Goal: Task Accomplishment & Management: Use online tool/utility

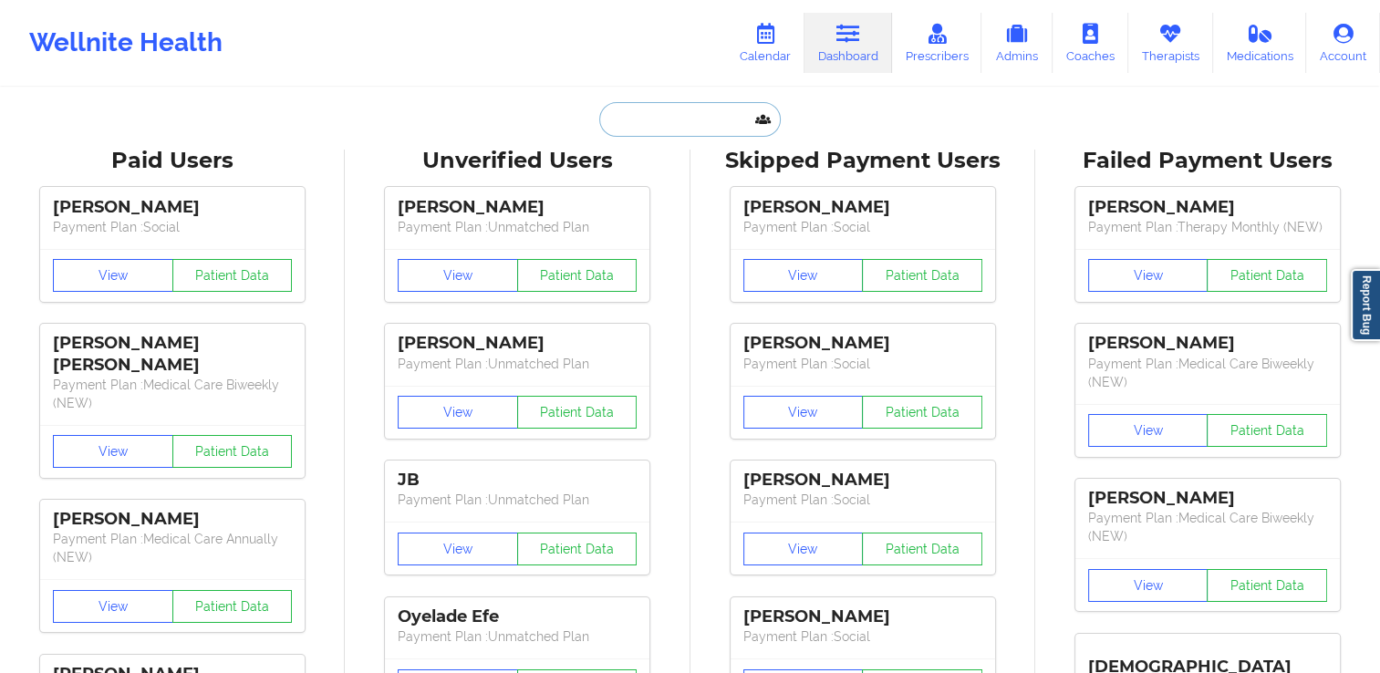
click at [661, 131] on input "text" at bounding box center [689, 119] width 181 height 35
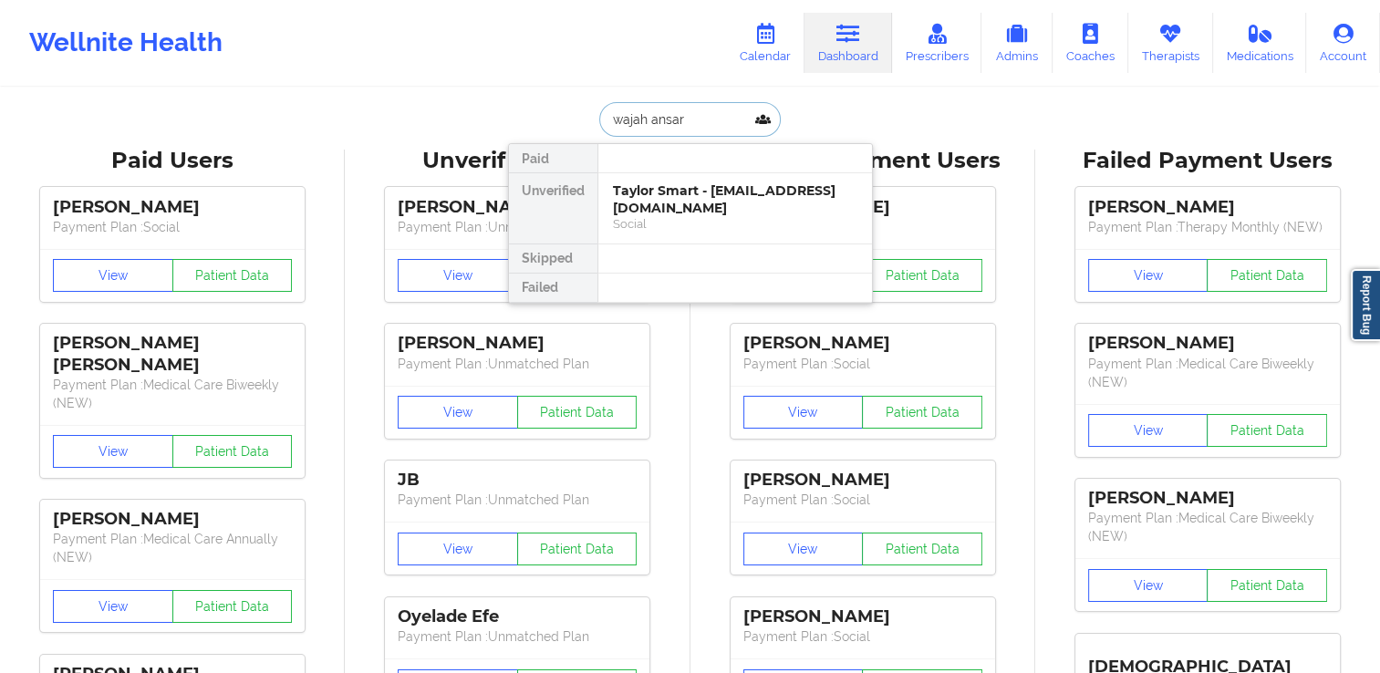
type input "wajah ansari"
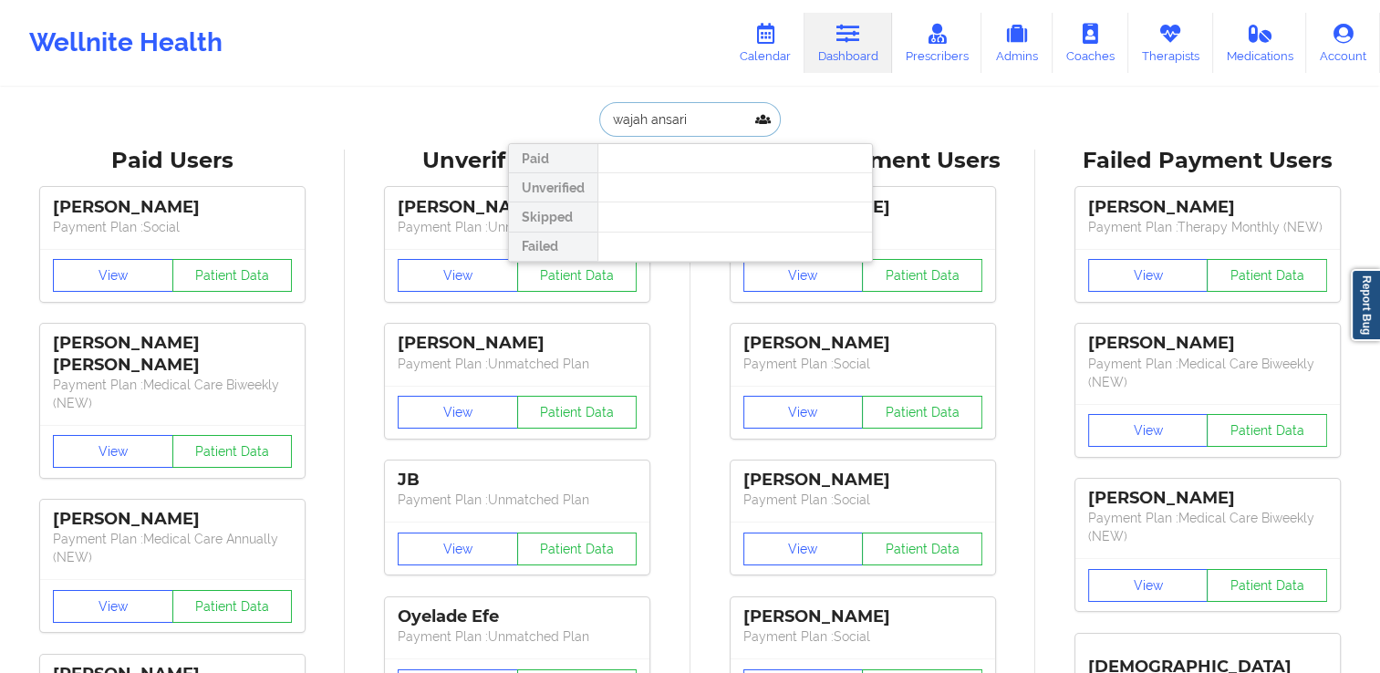
drag, startPoint x: 700, startPoint y: 117, endPoint x: 590, endPoint y: 133, distance: 111.5
click at [590, 133] on div "wajah ansari Paid Unverified Skipped Failed" at bounding box center [690, 119] width 365 height 35
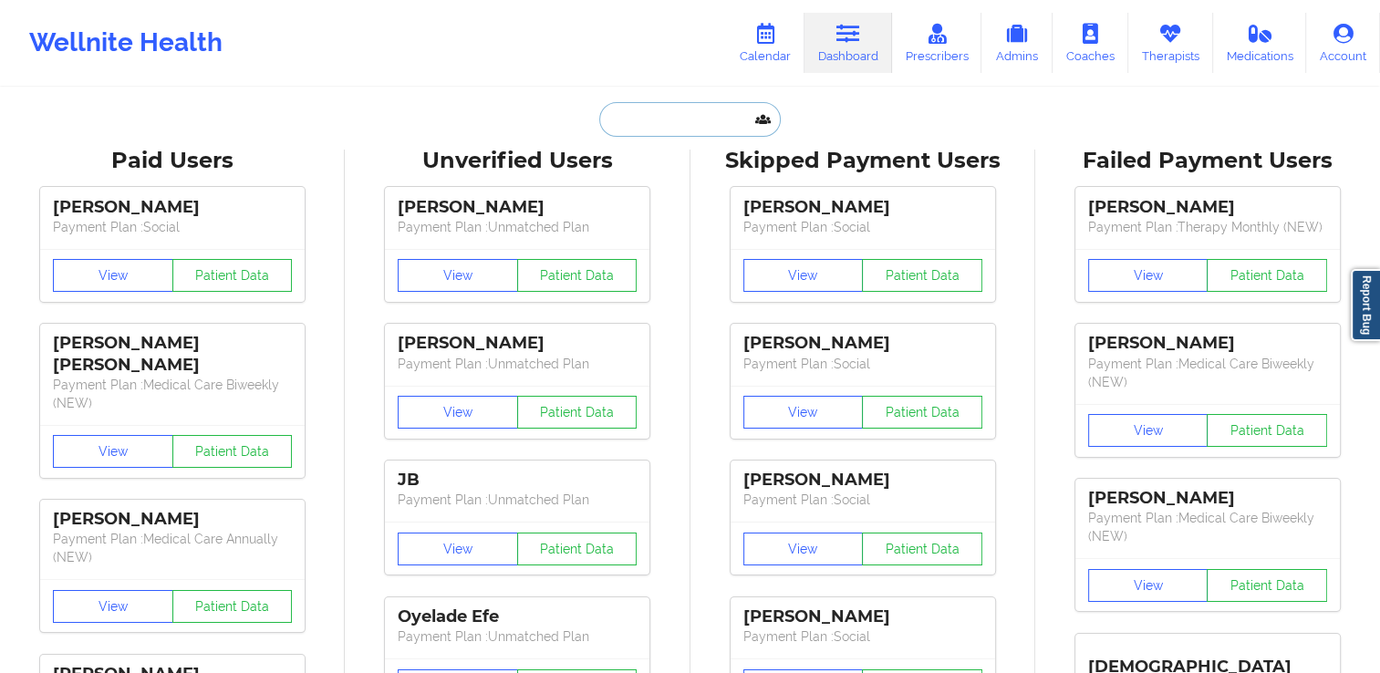
paste input "wansari@umich.edu"
type input "wansari@umich.edu"
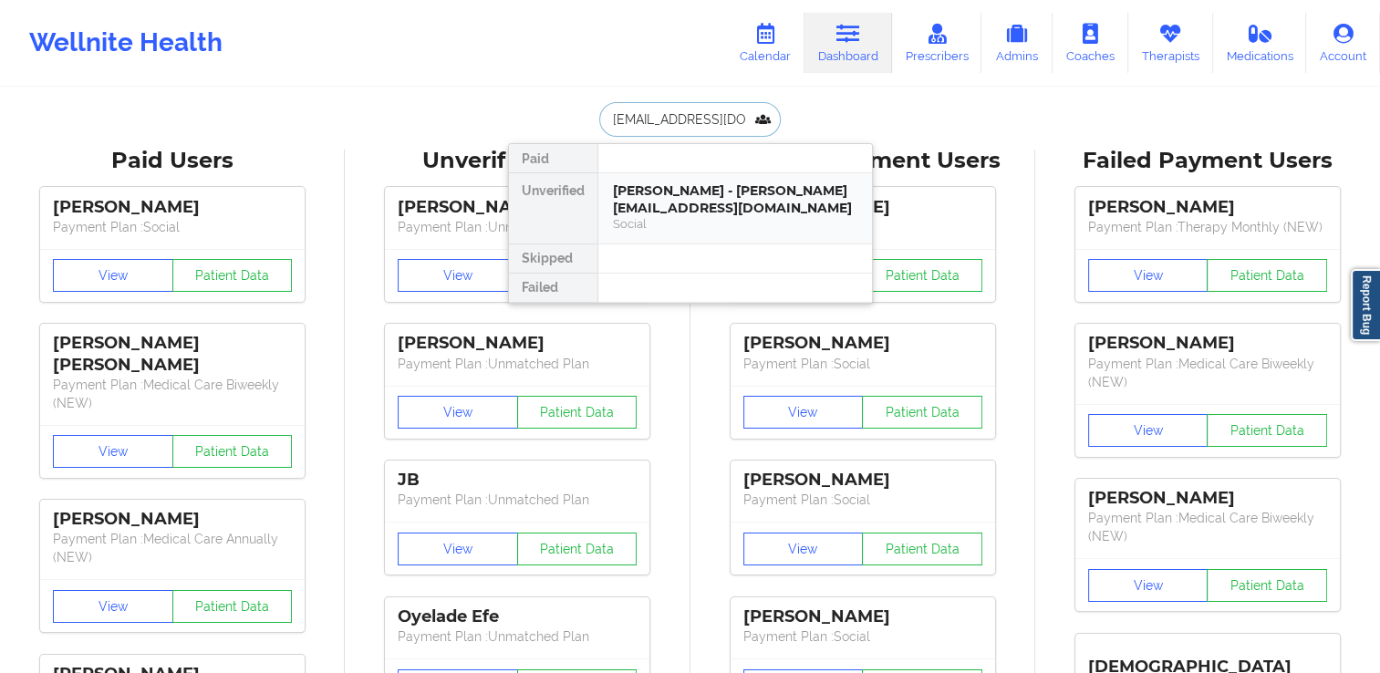
click at [679, 193] on div "Wahaj Ansari - wansari@umich.edu" at bounding box center [735, 199] width 244 height 34
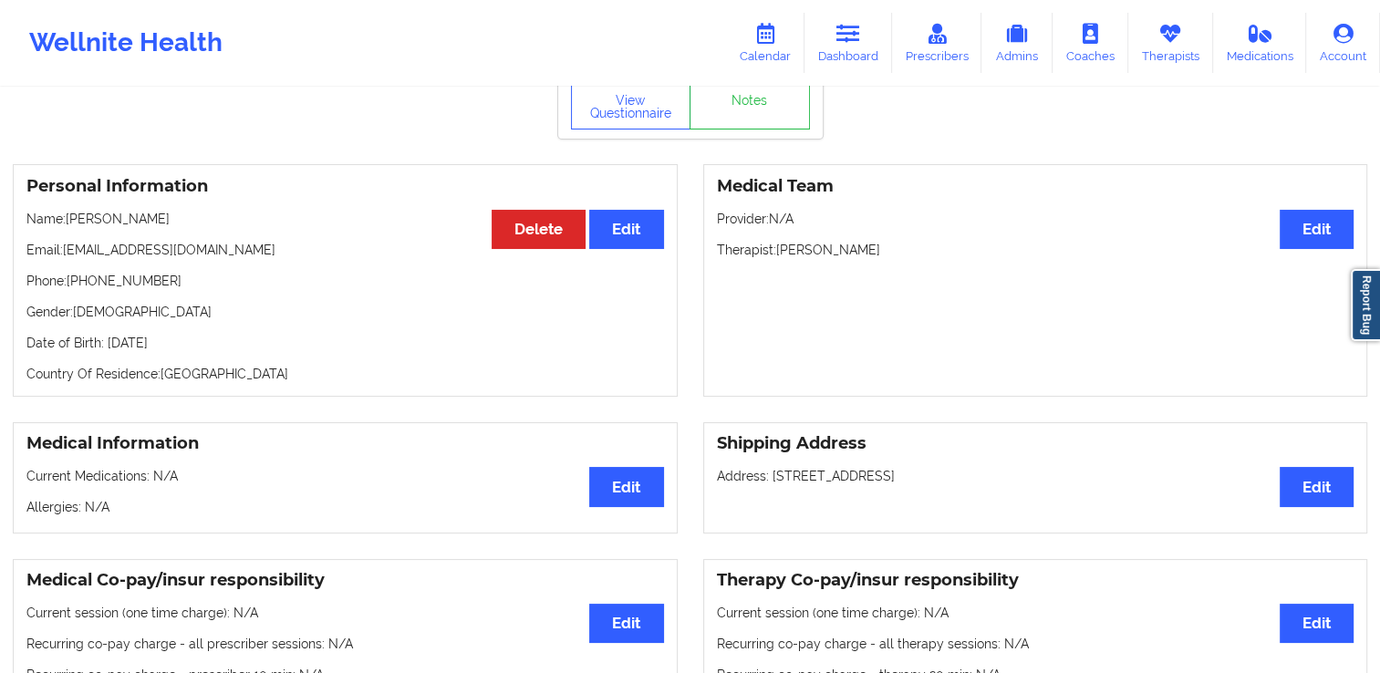
scroll to position [91, 0]
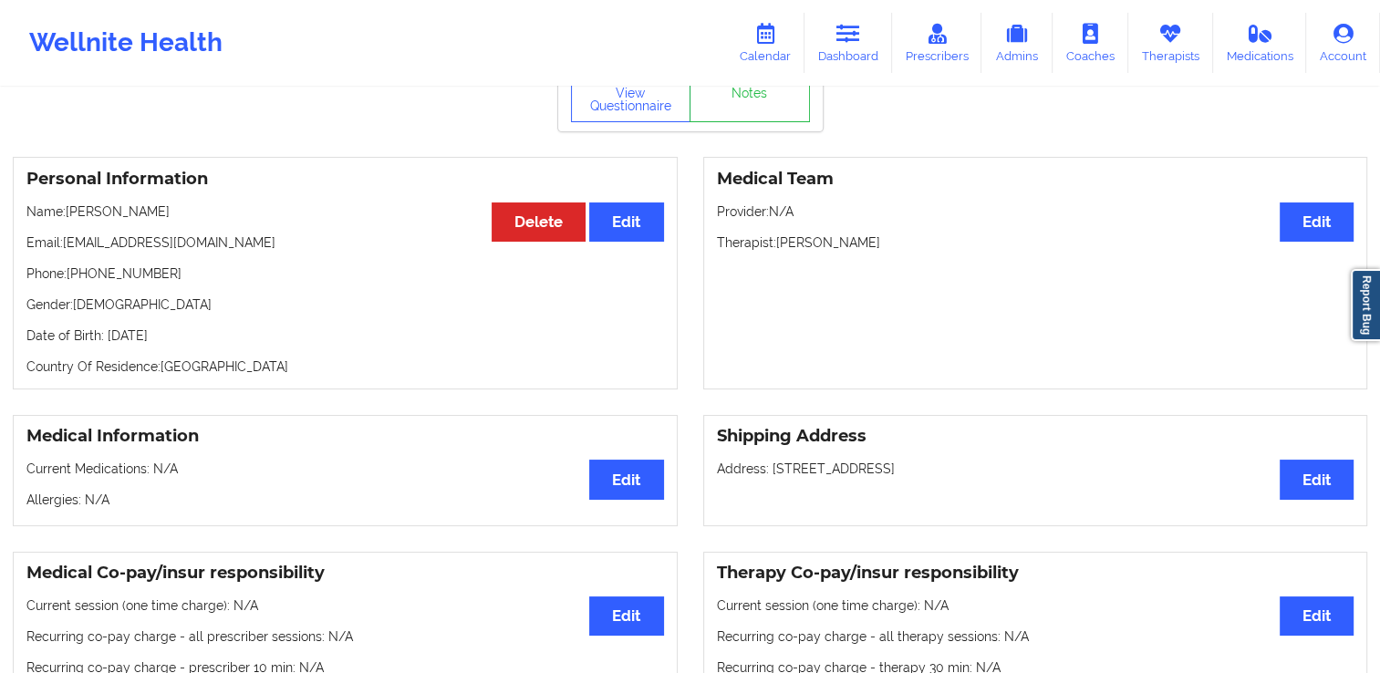
drag, startPoint x: 104, startPoint y: 334, endPoint x: 261, endPoint y: 339, distance: 156.9
click at [261, 339] on p "Date of Birth: 6th of January 1997" at bounding box center [344, 335] width 637 height 18
copy p "6th of January 1997"
drag, startPoint x: 102, startPoint y: 222, endPoint x: 69, endPoint y: 220, distance: 32.9
click at [69, 221] on p "Name: Wahaj Ansari" at bounding box center [344, 211] width 637 height 18
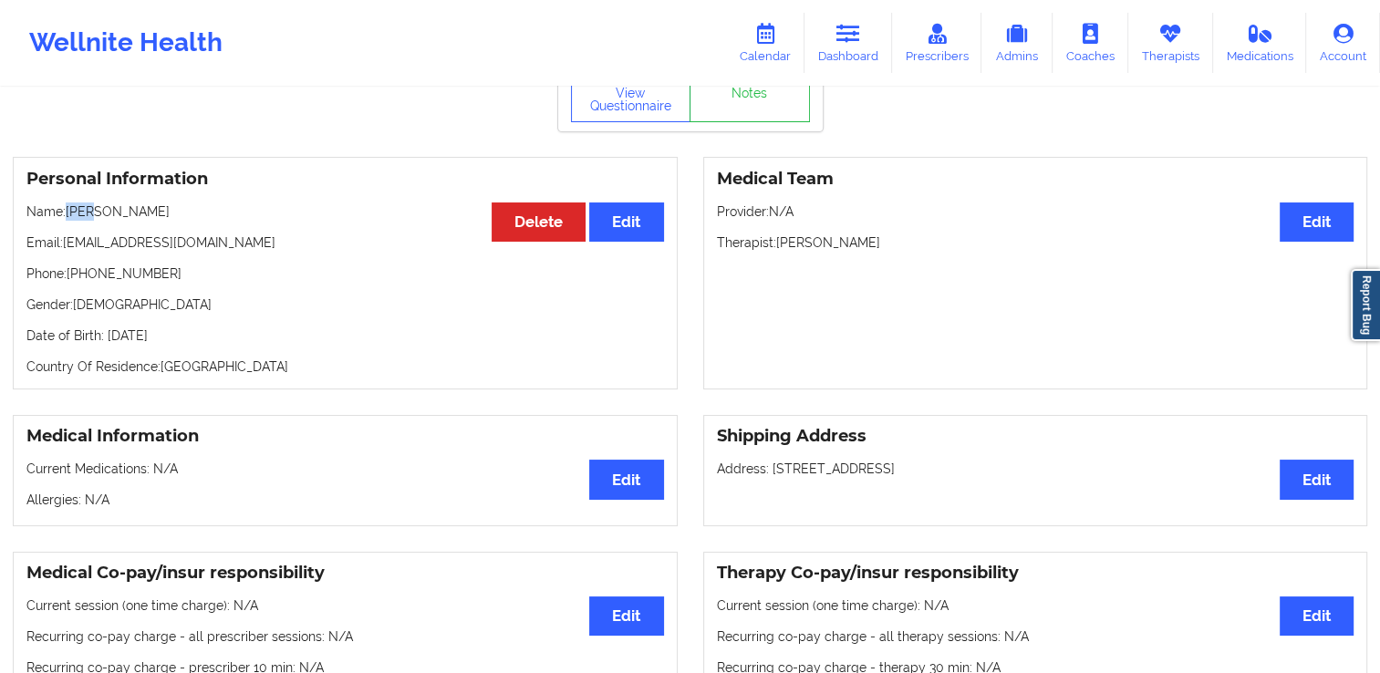
copy p "Waha"
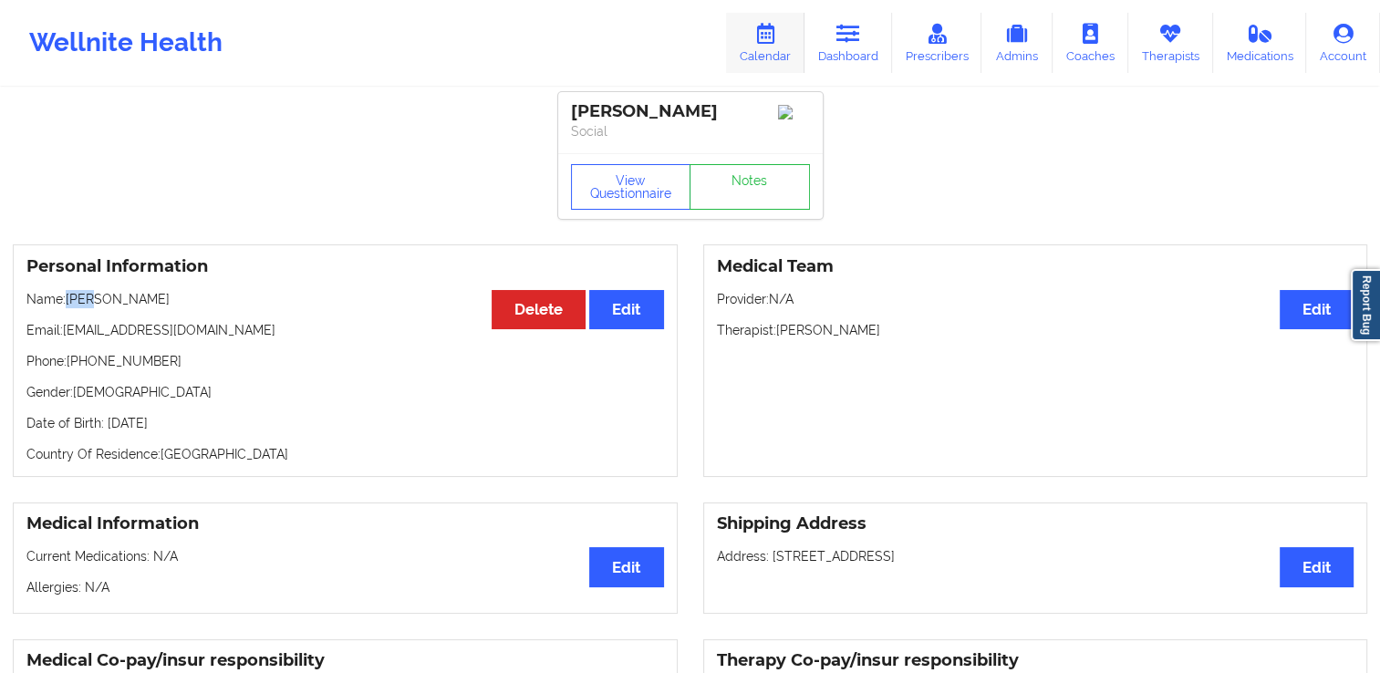
scroll to position [0, 0]
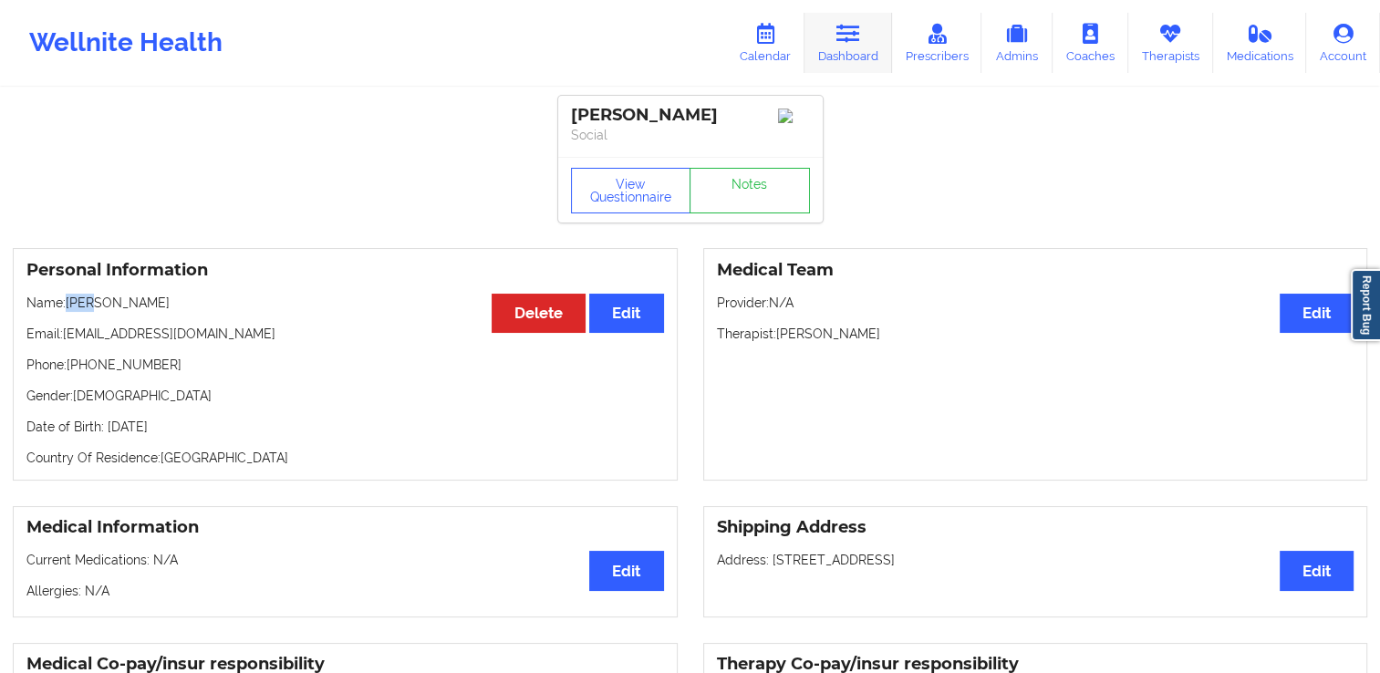
click at [828, 40] on link "Dashboard" at bounding box center [848, 43] width 88 height 60
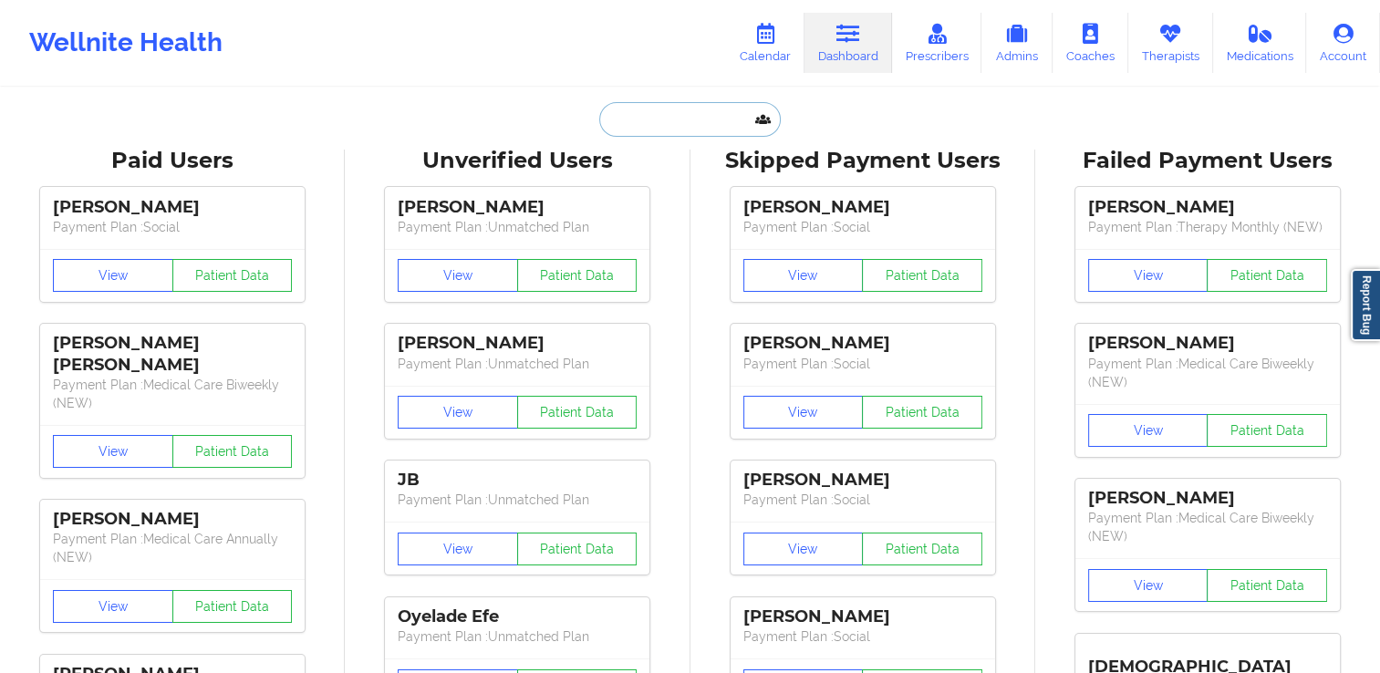
click at [708, 122] on input "text" at bounding box center [689, 119] width 181 height 35
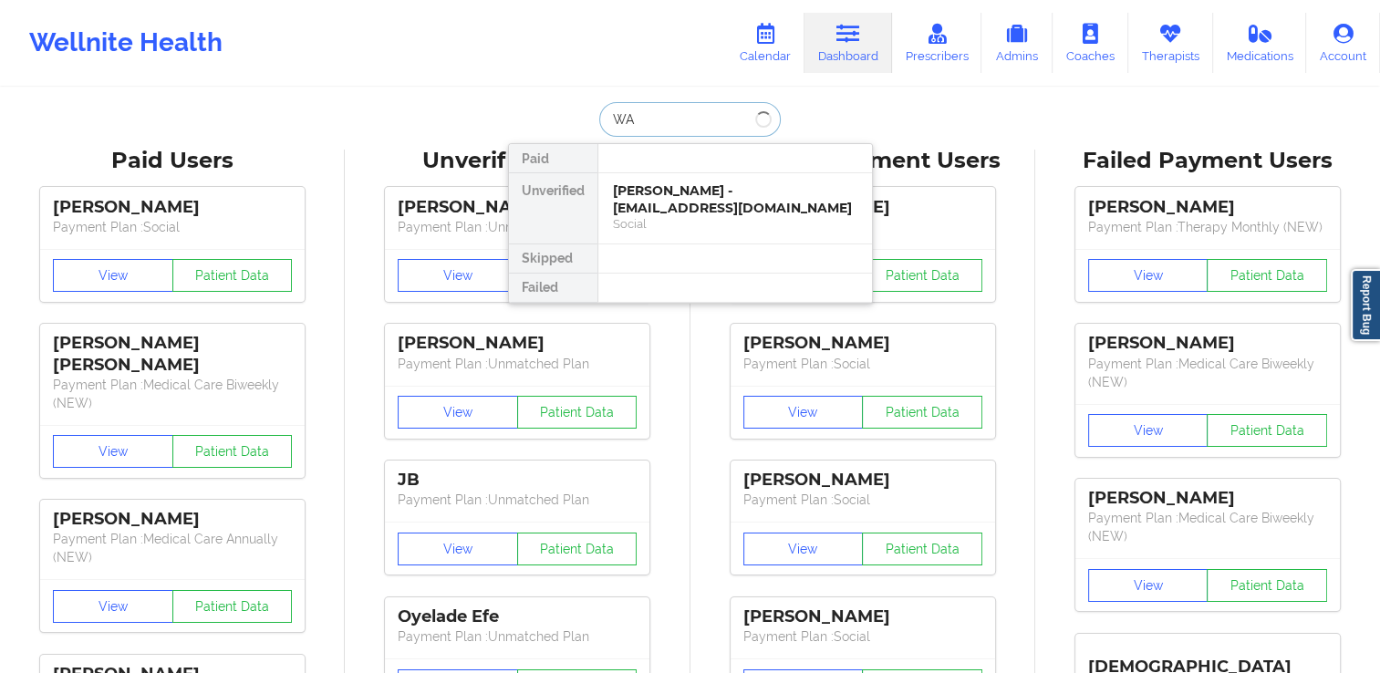
type input "W"
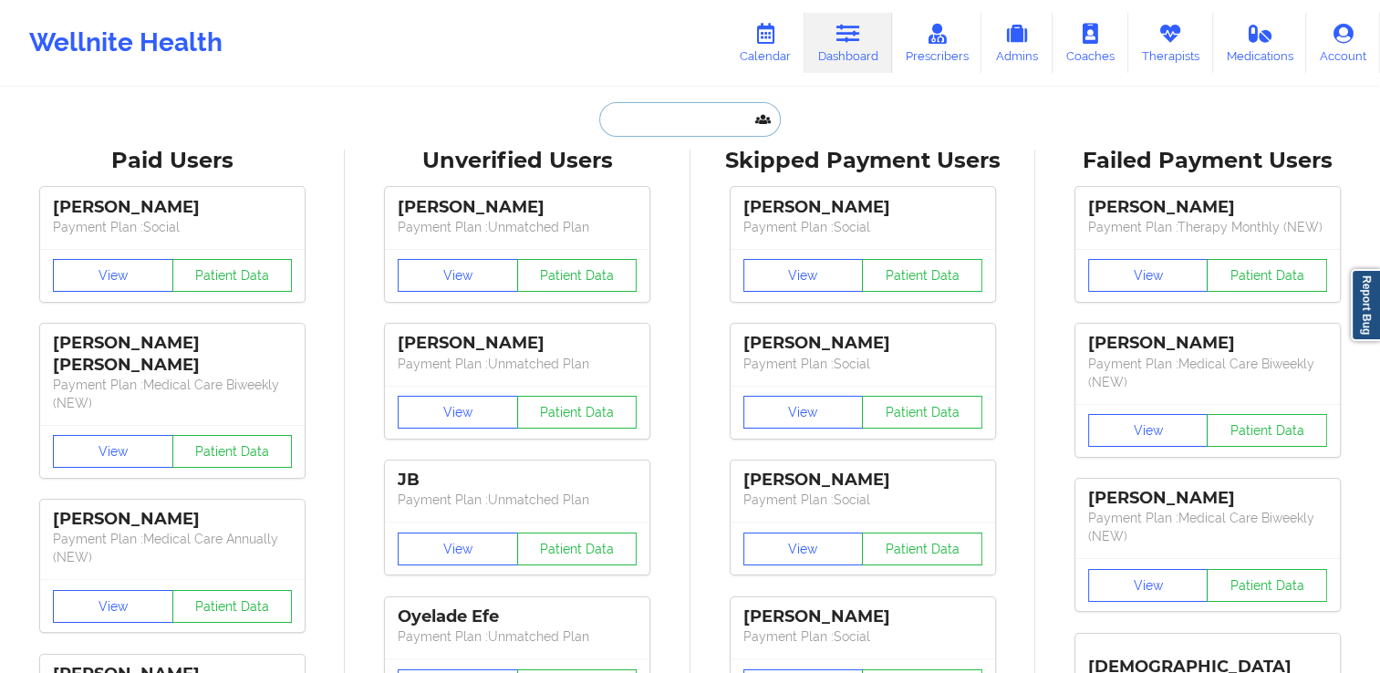
paste input "keishondarudolph@yahoo.com"
type input "keishondarudolph@yahoo.com"
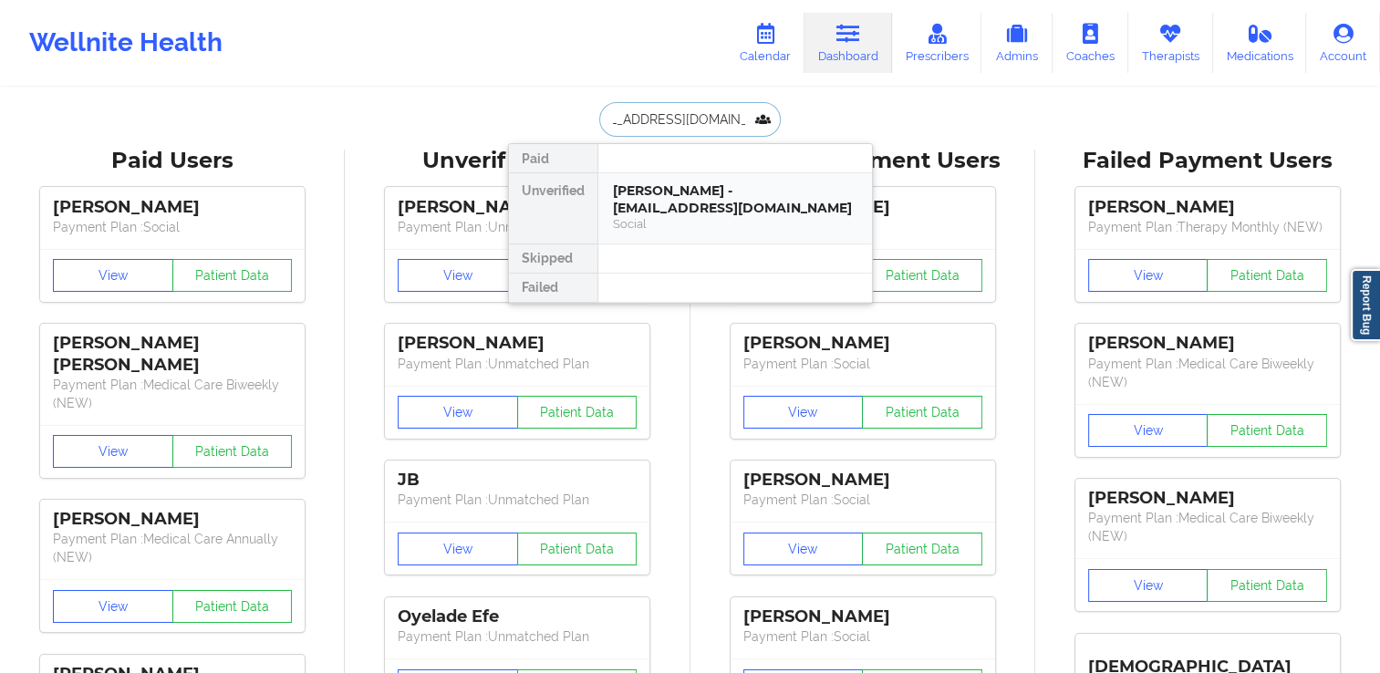
click at [707, 190] on div "Keishonda Rudolph - keishondarudolph@yahoo.com" at bounding box center [735, 199] width 244 height 34
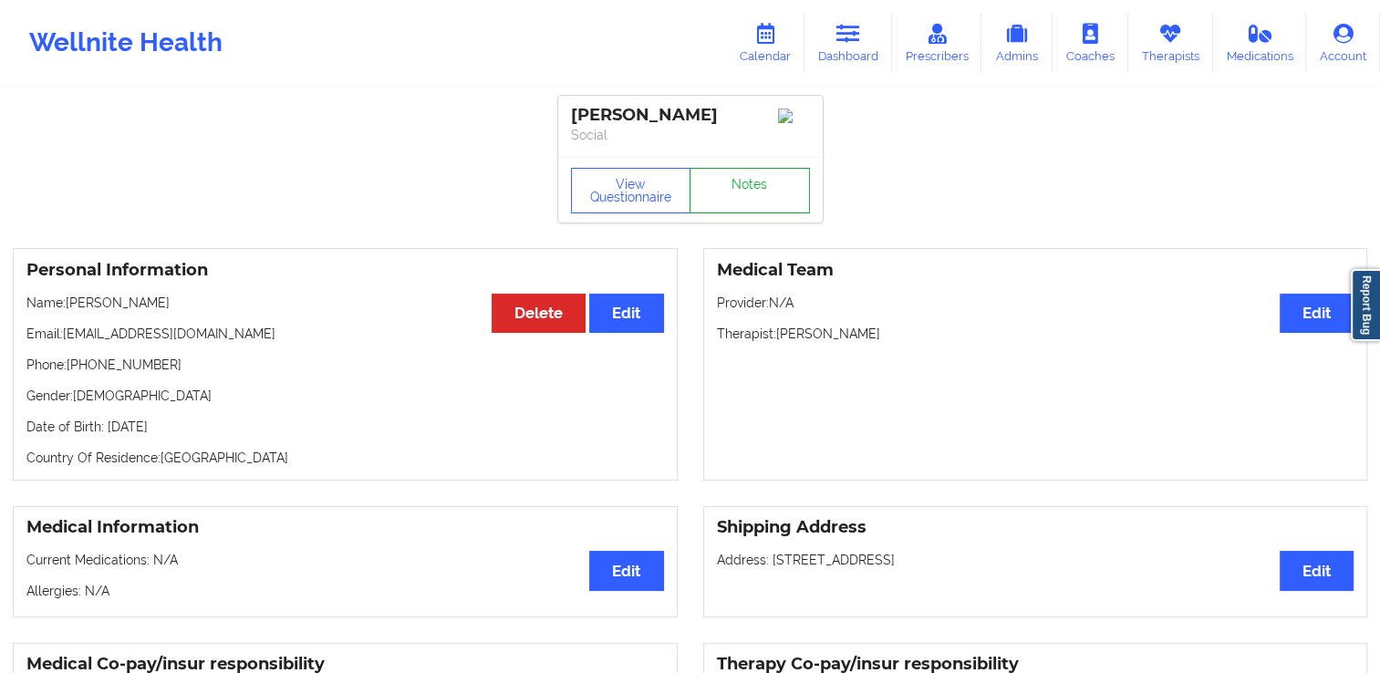
click at [746, 210] on link "Notes" at bounding box center [749, 191] width 120 height 46
drag, startPoint x: 107, startPoint y: 434, endPoint x: 229, endPoint y: 427, distance: 122.4
click at [228, 429] on p "Date of Birth: [DEMOGRAPHIC_DATA]" at bounding box center [344, 427] width 637 height 18
click at [762, 48] on link "Calendar" at bounding box center [765, 43] width 78 height 60
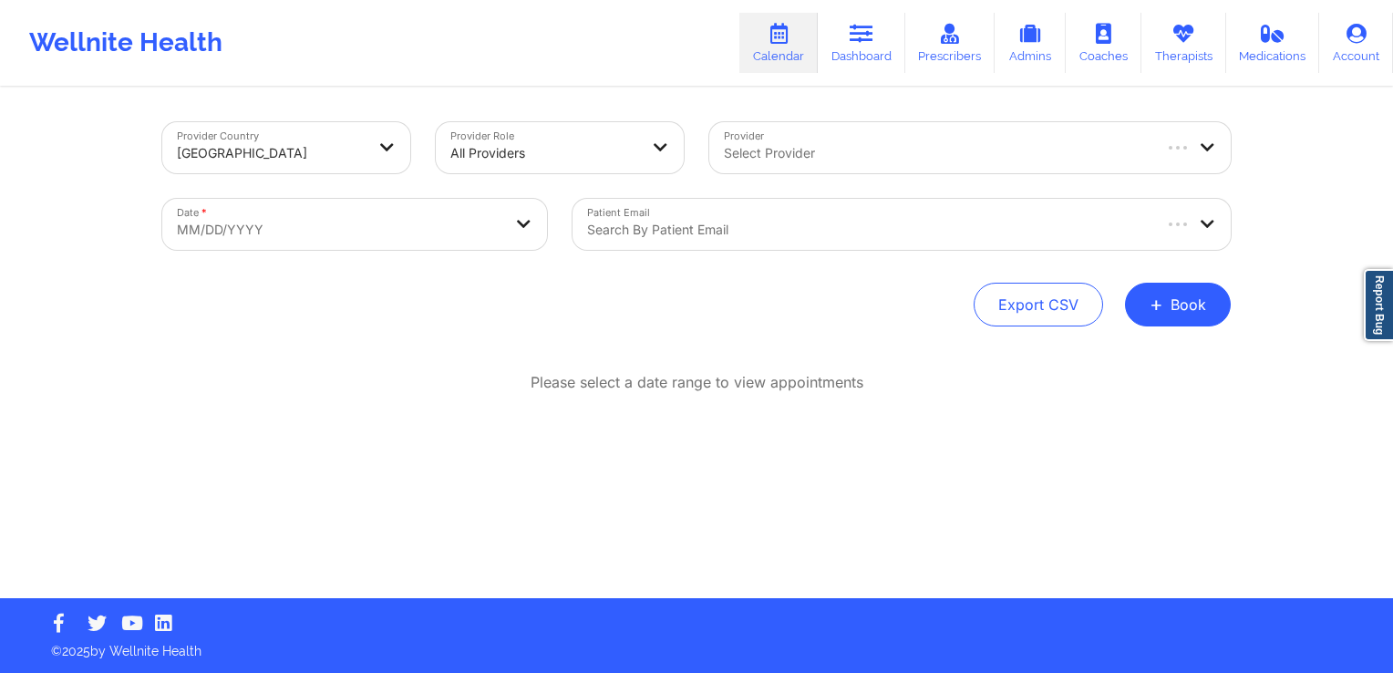
click at [781, 165] on div "Select Provider" at bounding box center [929, 147] width 441 height 51
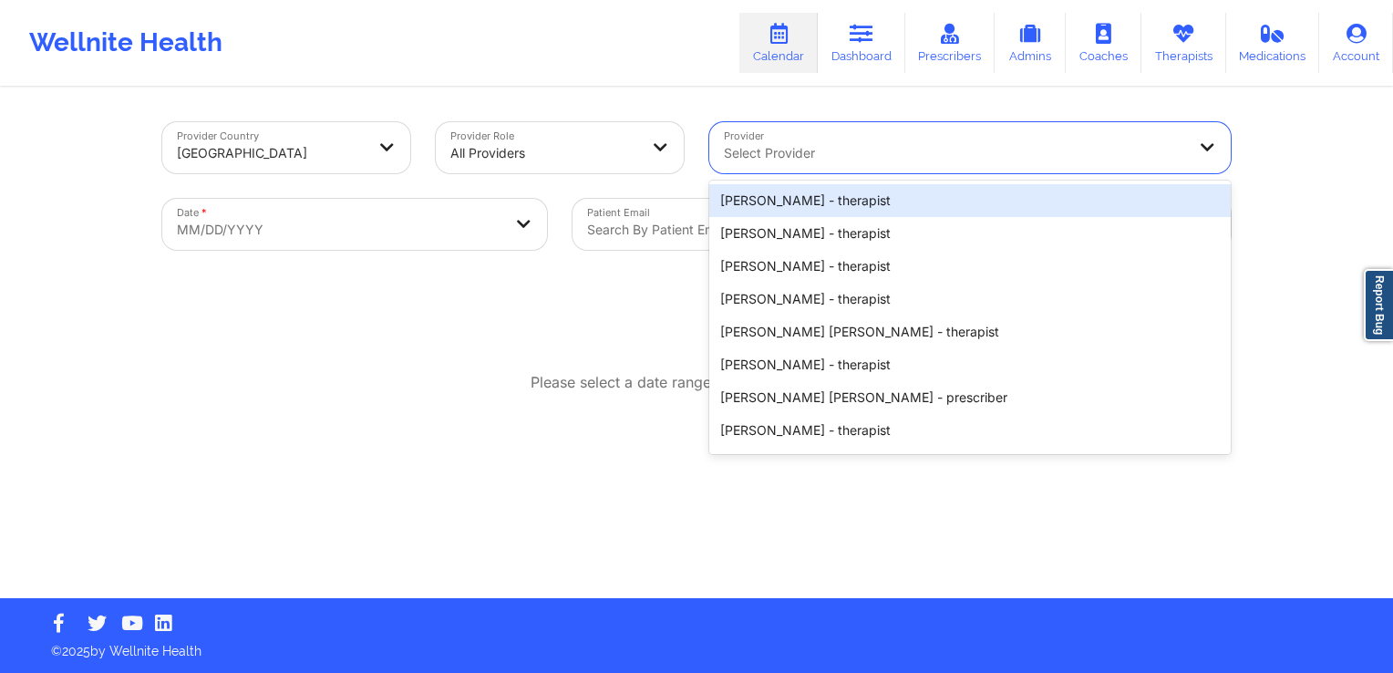
paste input "[PERSON_NAME]"
type input "[PERSON_NAME]"
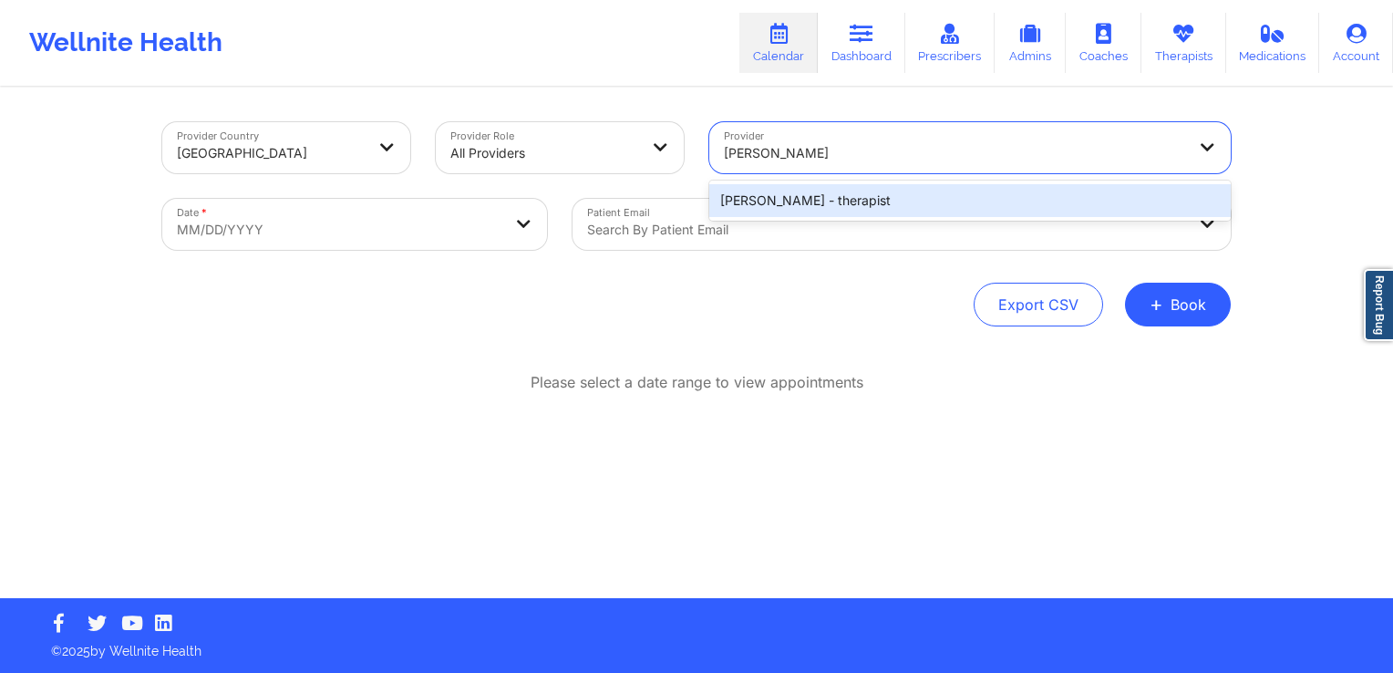
click at [814, 202] on div "[PERSON_NAME] - therapist" at bounding box center [970, 200] width 522 height 33
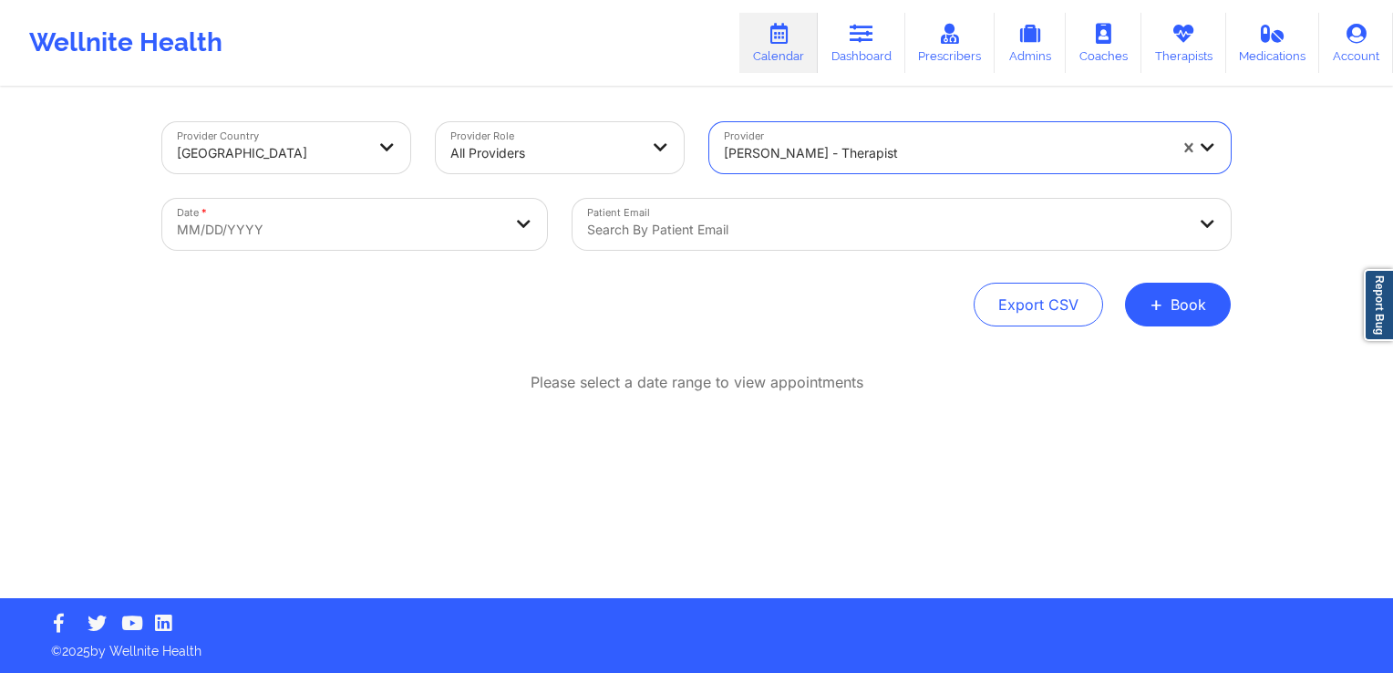
click at [299, 243] on body "Wellnite Health Calendar Dashboard Prescribers Admins Coaches Therapists Medica…" at bounding box center [696, 336] width 1393 height 673
select select "2025-8"
select select "2025-9"
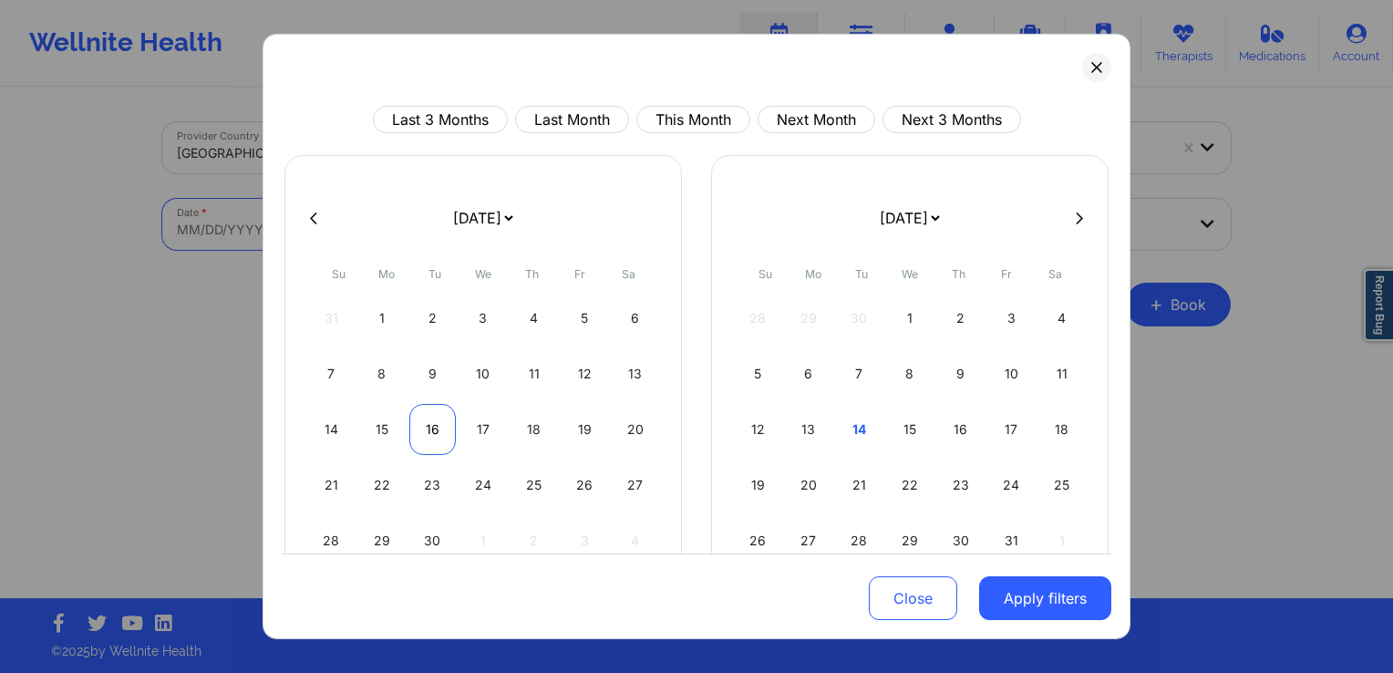
click at [434, 421] on div "16" at bounding box center [432, 429] width 47 height 51
select select "2025-8"
select select "2025-9"
click at [434, 433] on div "16" at bounding box center [432, 429] width 47 height 51
select select "2025-8"
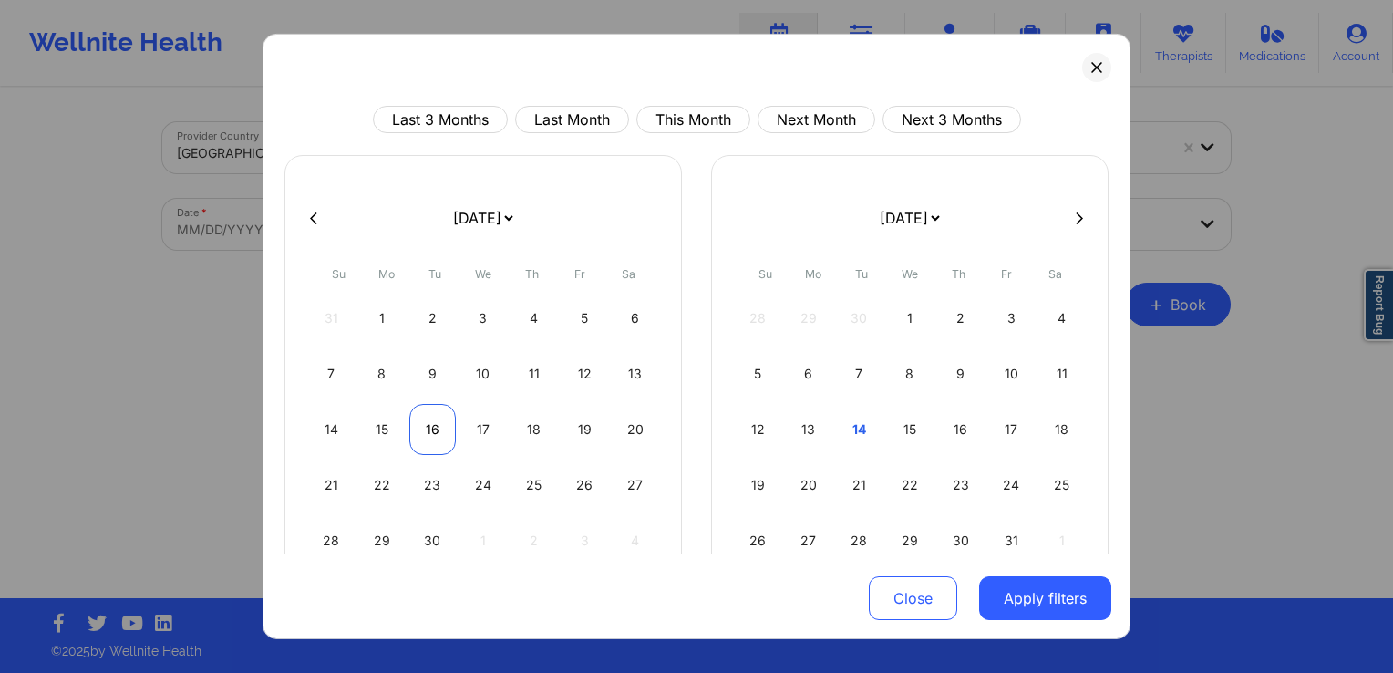
select select "2025-9"
click at [1011, 605] on button "Apply filters" at bounding box center [1045, 598] width 132 height 44
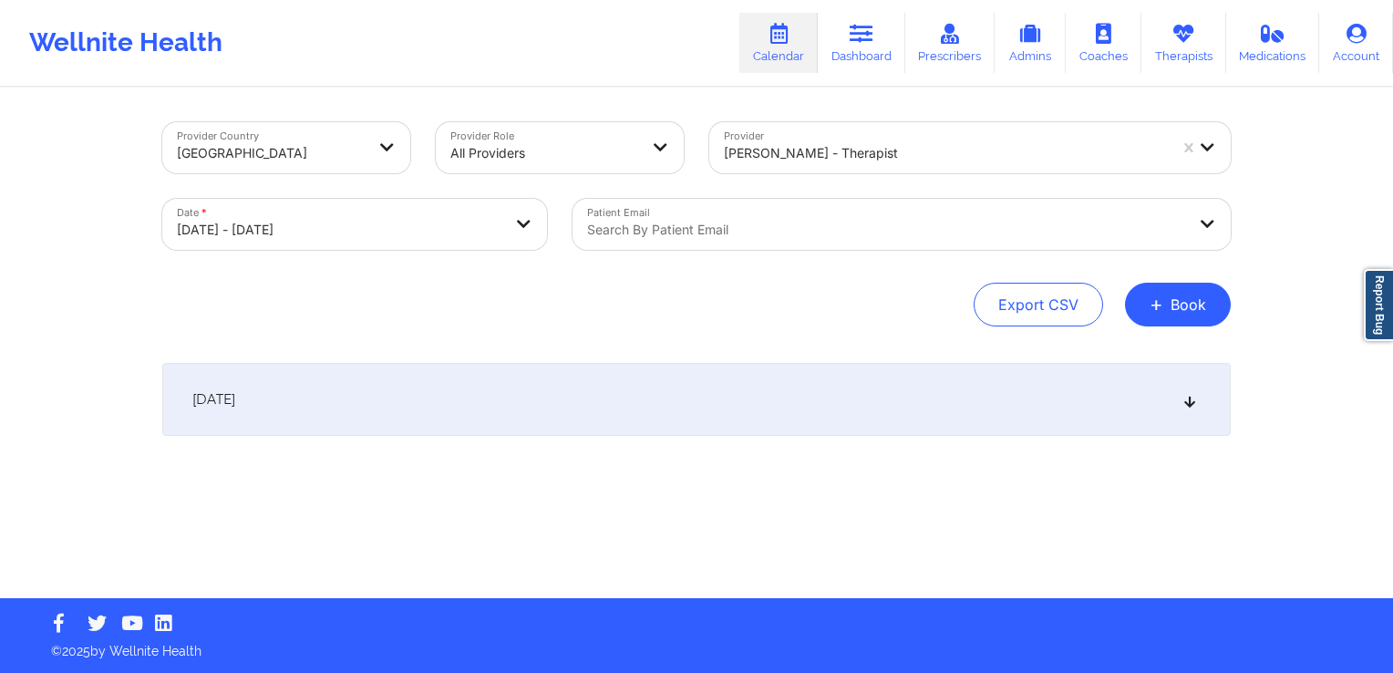
click at [576, 403] on div "[DATE]" at bounding box center [696, 399] width 1069 height 73
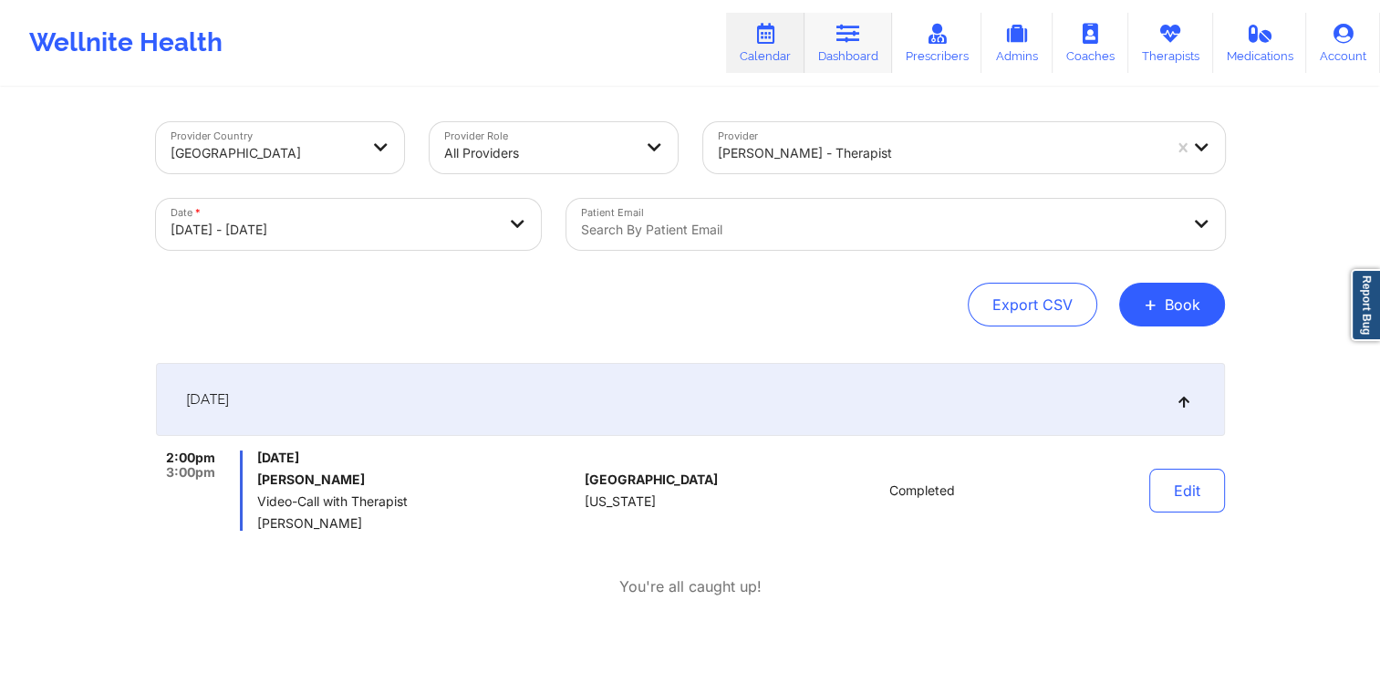
click at [855, 39] on icon at bounding box center [848, 34] width 24 height 20
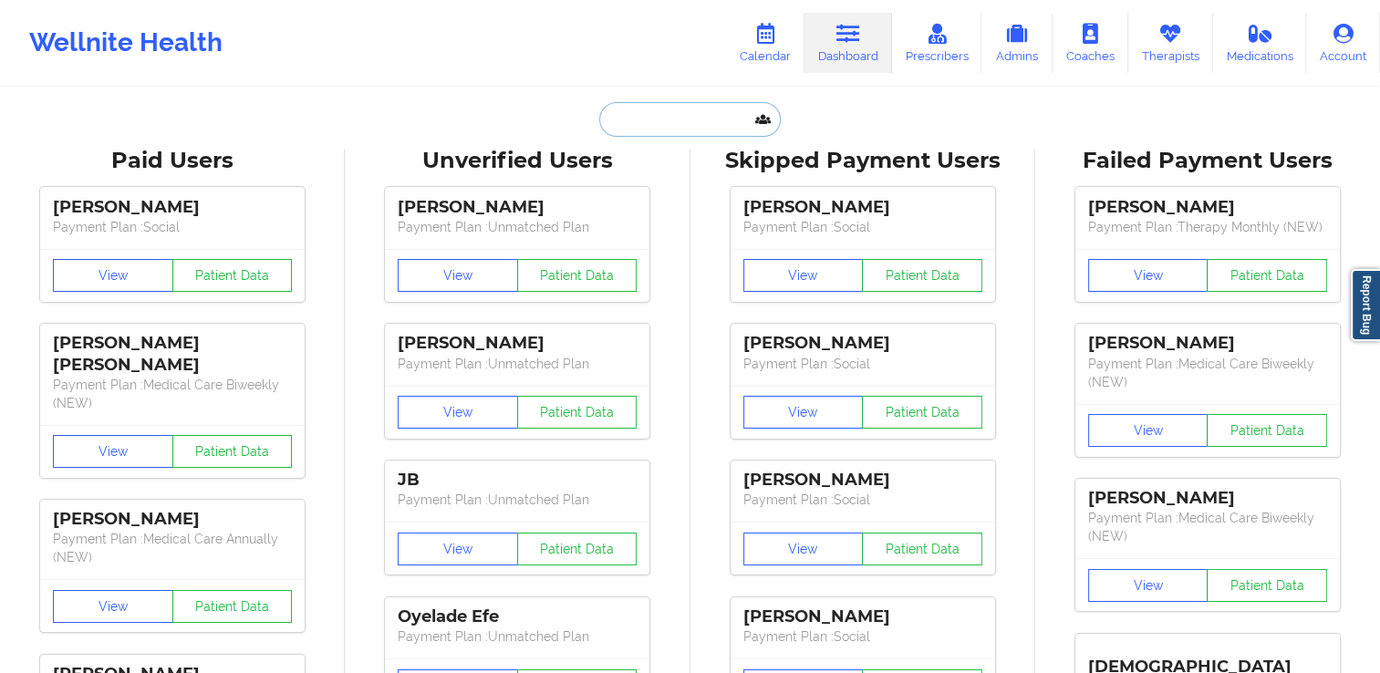
click at [676, 127] on input "text" at bounding box center [689, 119] width 181 height 35
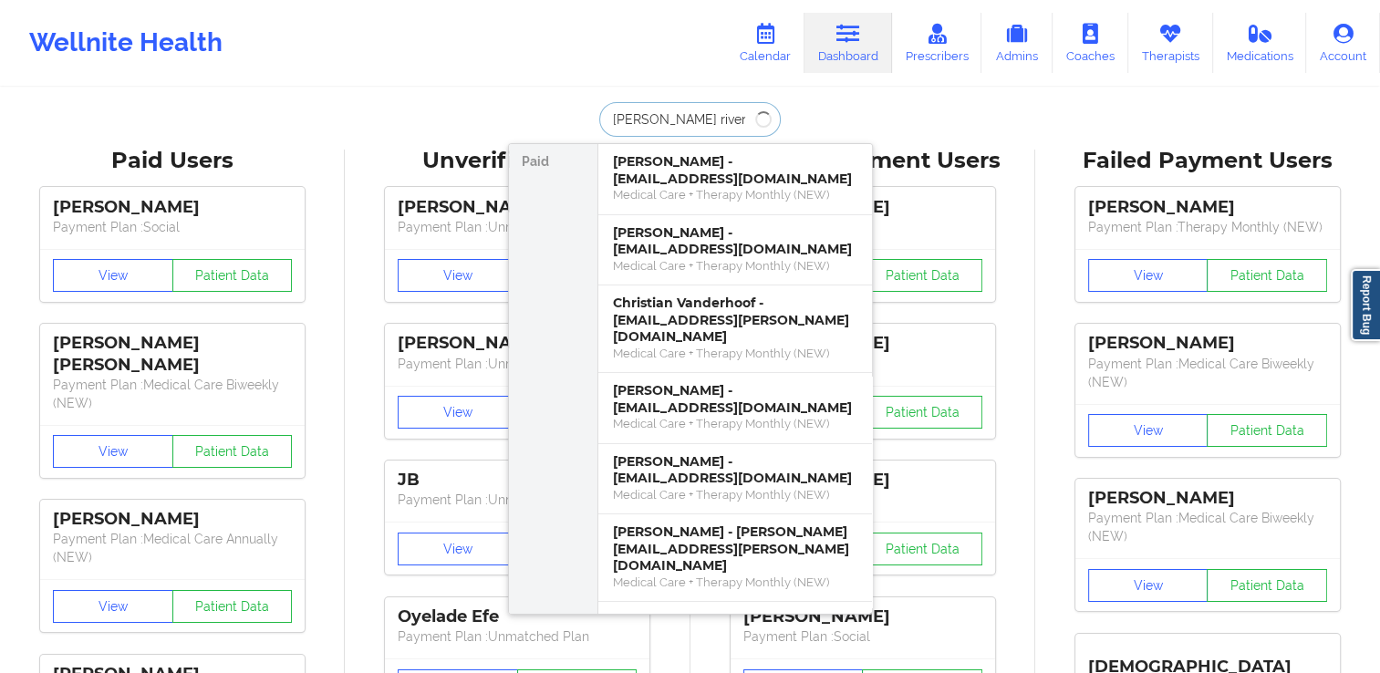
type input "[PERSON_NAME]"
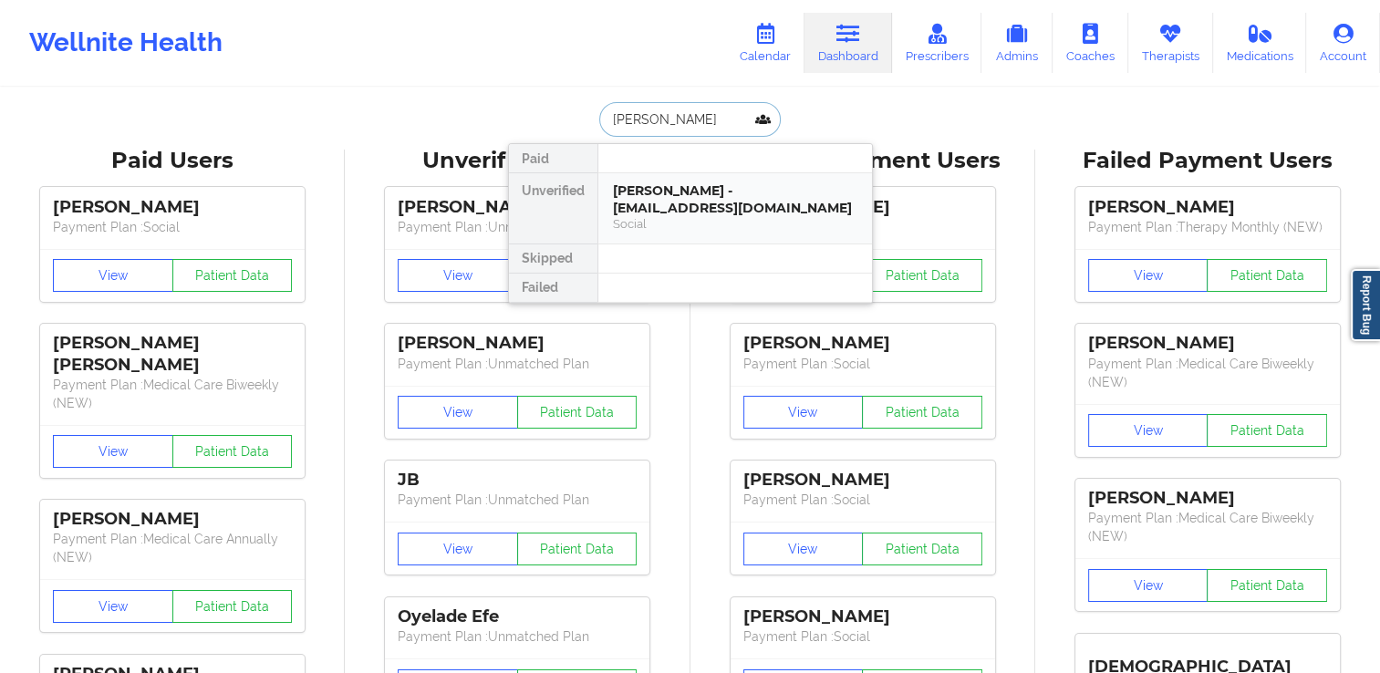
click at [706, 194] on div "[PERSON_NAME] - [EMAIL_ADDRESS][DOMAIN_NAME]" at bounding box center [735, 199] width 244 height 34
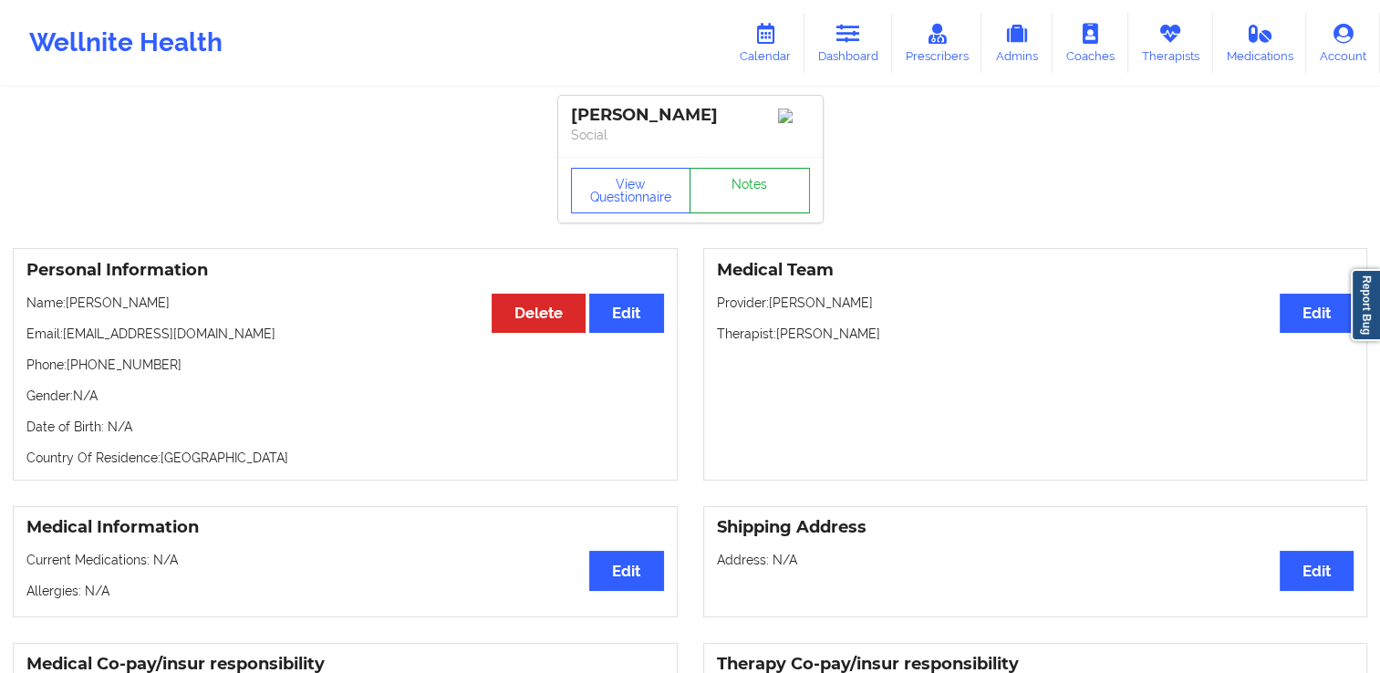
click at [737, 196] on link "Notes" at bounding box center [749, 191] width 120 height 46
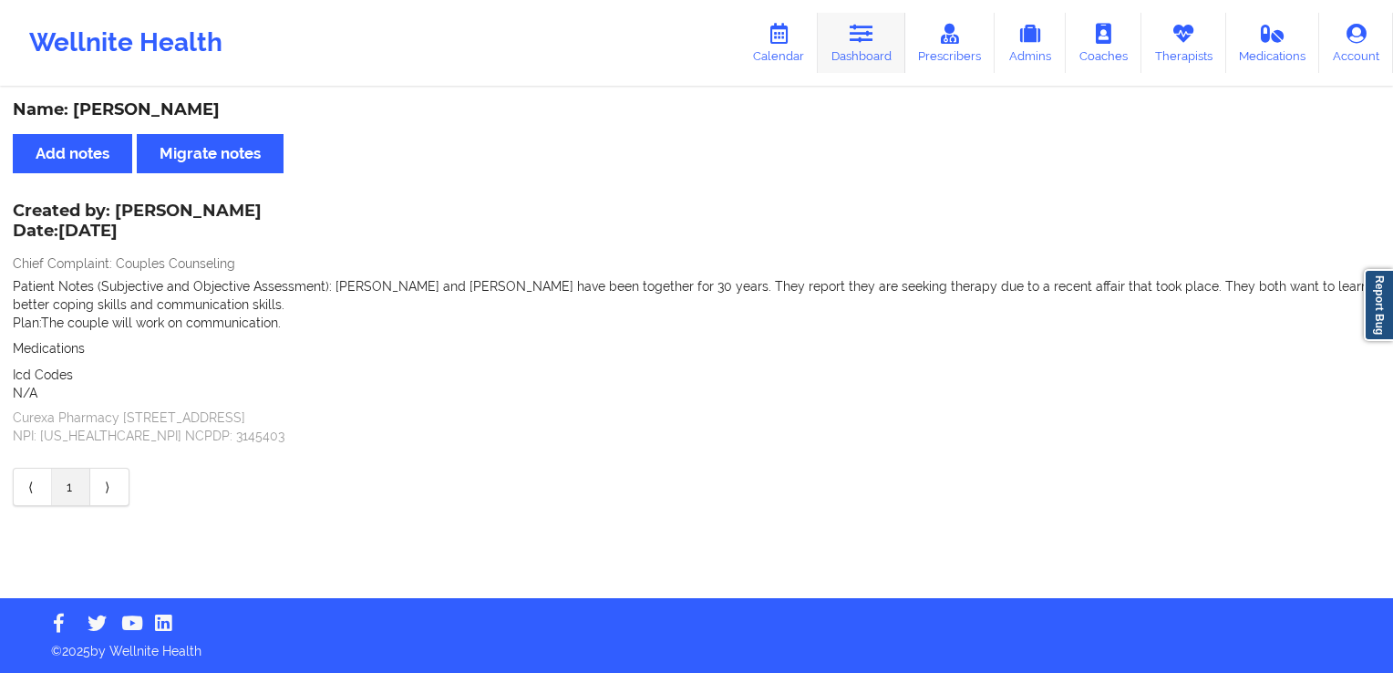
click at [864, 35] on icon at bounding box center [862, 34] width 24 height 20
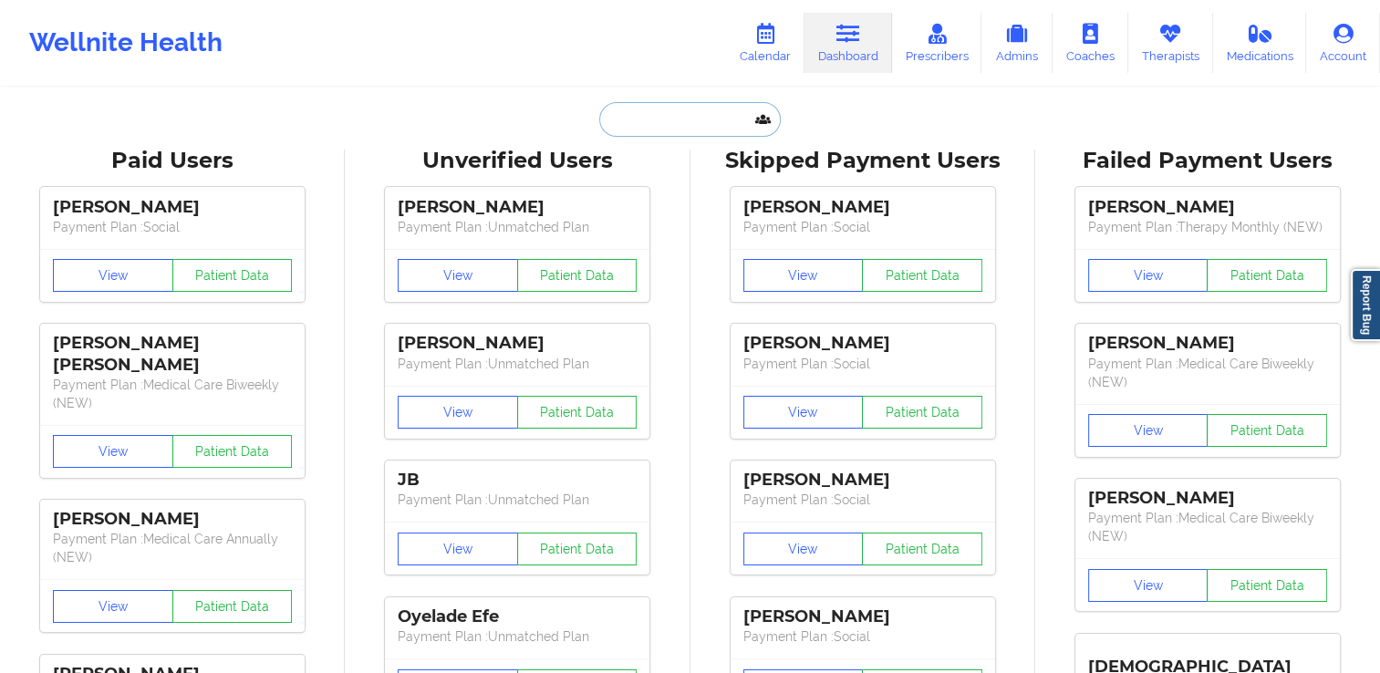
click at [693, 119] on input "text" at bounding box center [689, 119] width 181 height 35
paste input "[EMAIL_ADDRESS][DOMAIN_NAME]"
type input "[EMAIL_ADDRESS][DOMAIN_NAME]"
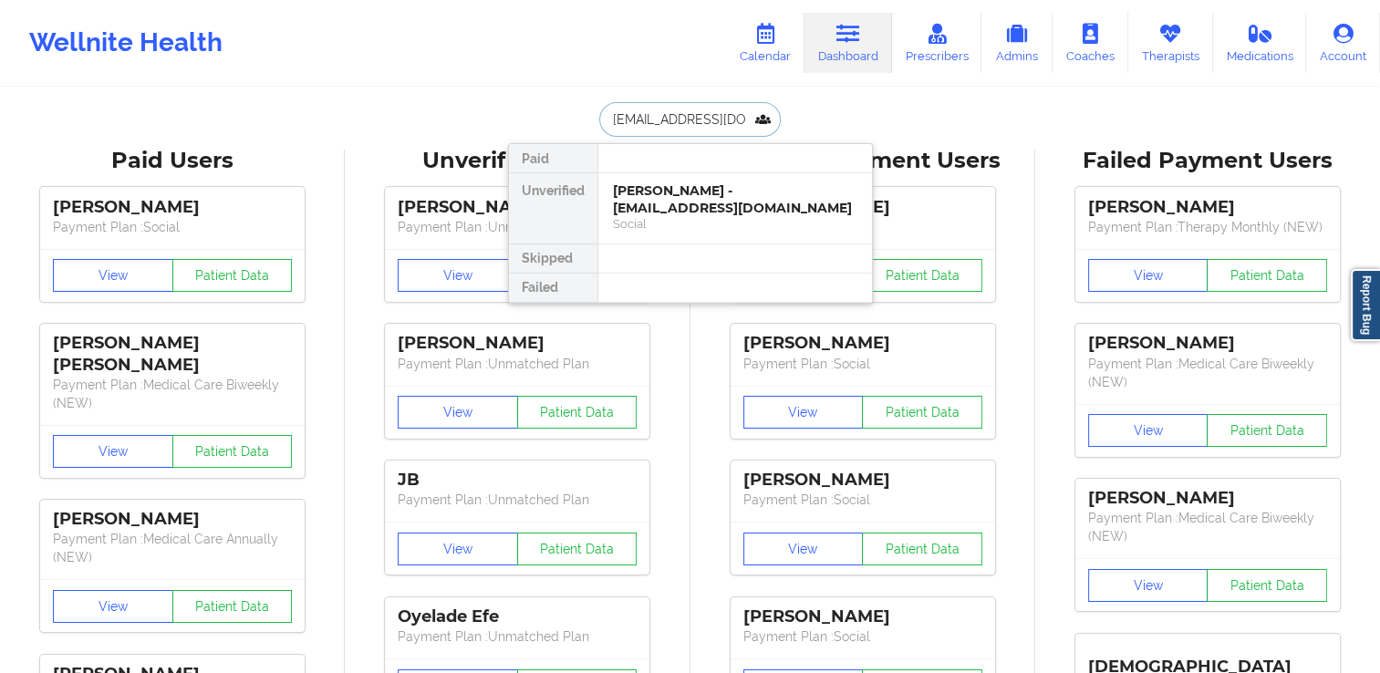
click at [709, 208] on div "[PERSON_NAME] - [EMAIL_ADDRESS][DOMAIN_NAME]" at bounding box center [735, 199] width 244 height 34
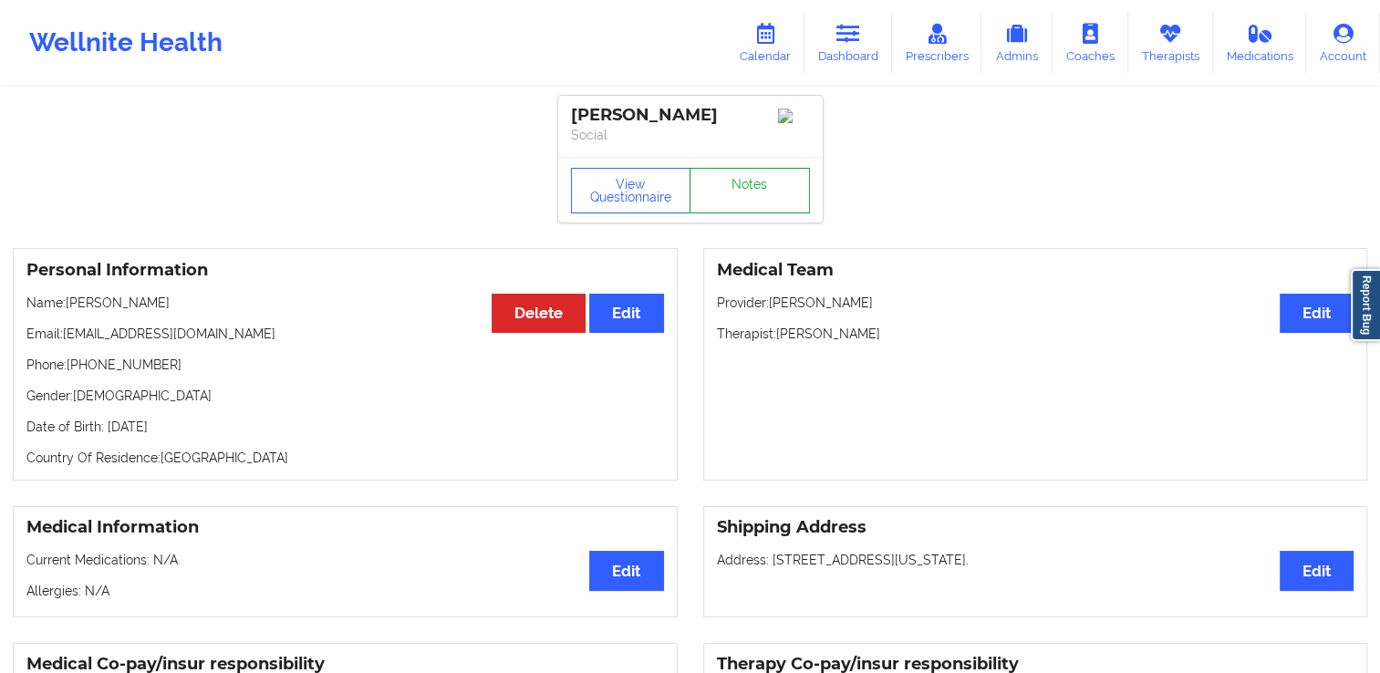
click at [726, 199] on link "Notes" at bounding box center [749, 191] width 120 height 46
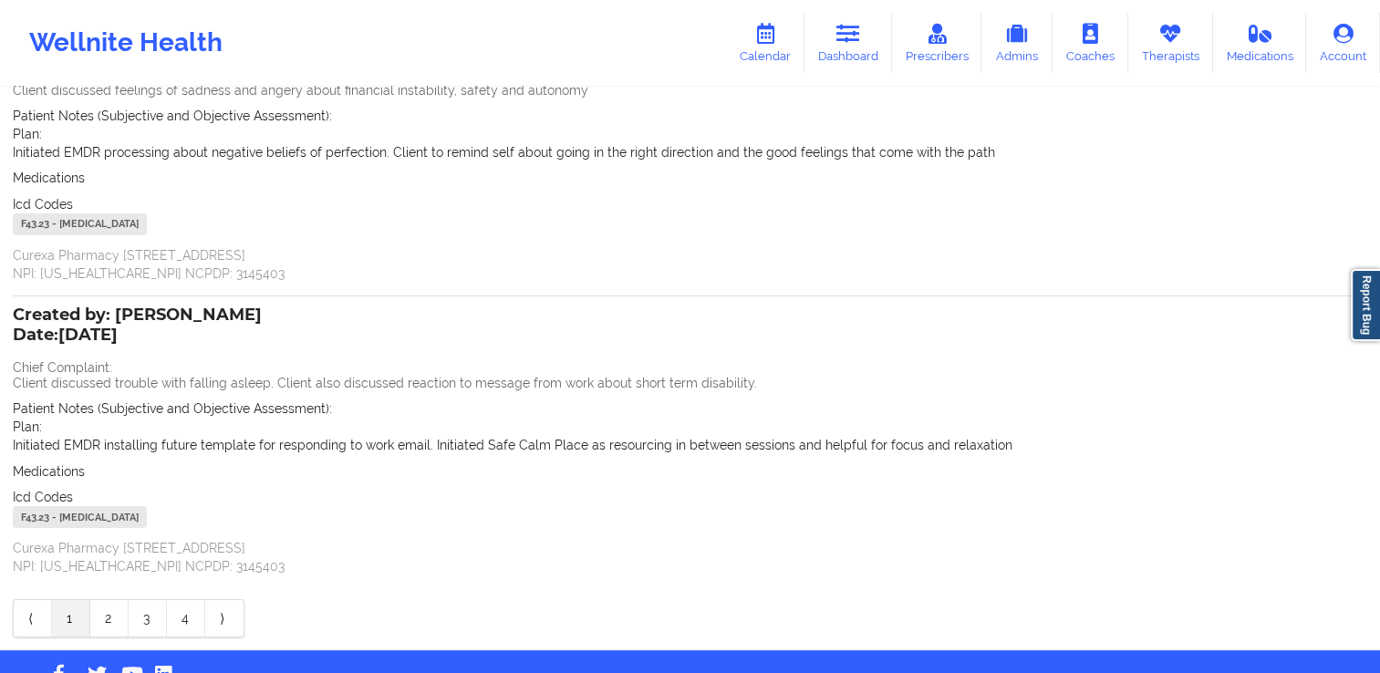
scroll to position [239, 0]
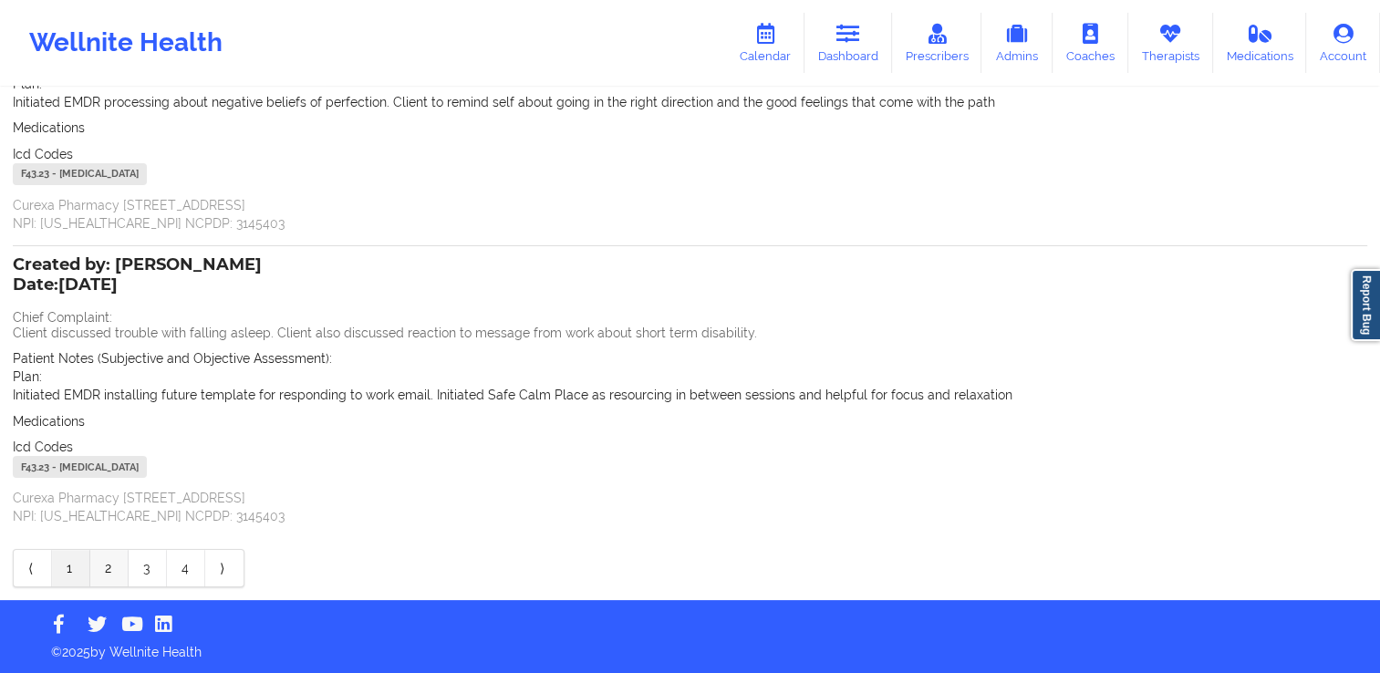
click at [104, 583] on link "2" at bounding box center [109, 568] width 38 height 36
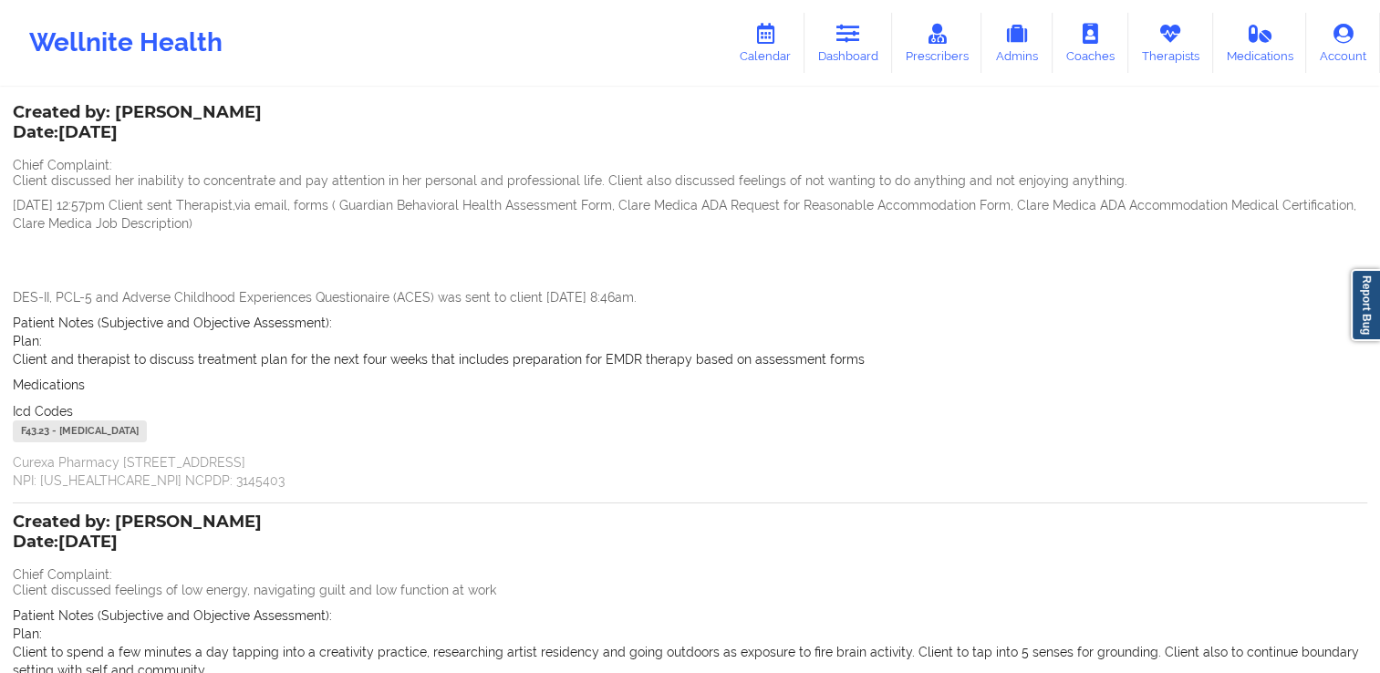
scroll to position [91, 0]
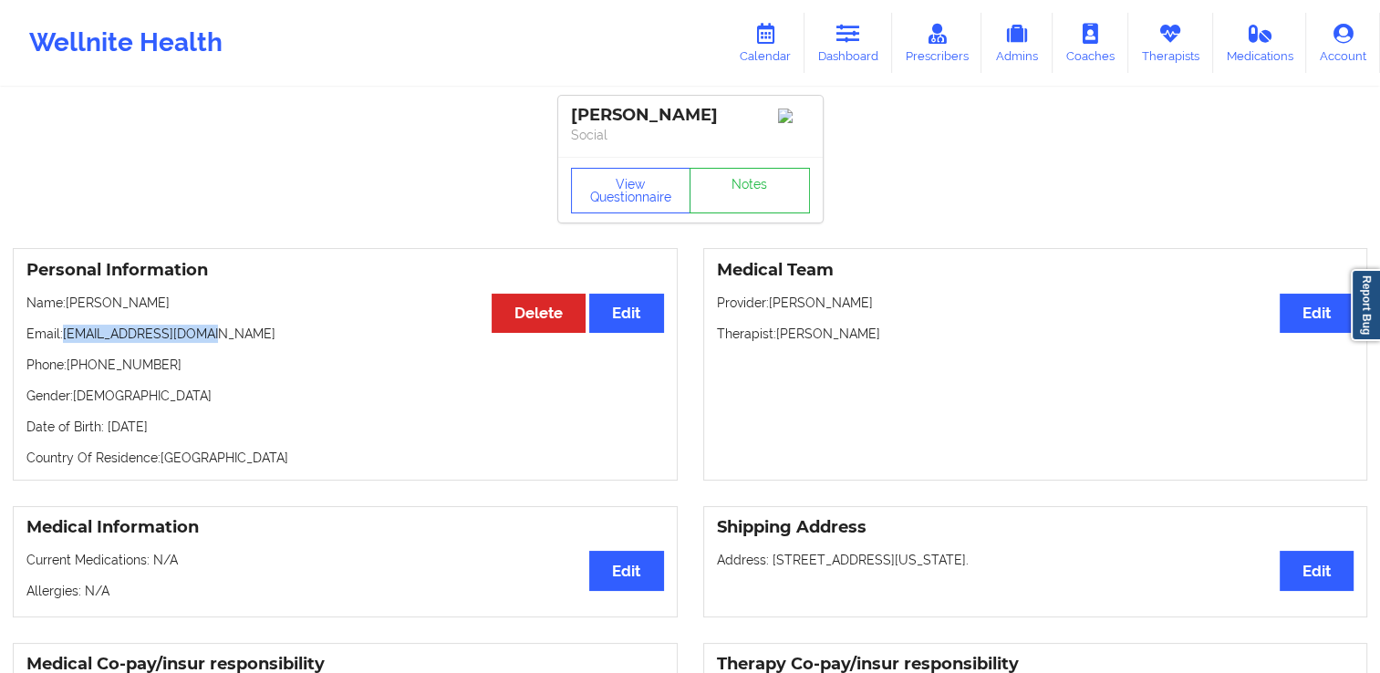
drag, startPoint x: 66, startPoint y: 336, endPoint x: 267, endPoint y: 342, distance: 201.6
click at [267, 342] on p "Email: [EMAIL_ADDRESS][DOMAIN_NAME]" at bounding box center [344, 334] width 637 height 18
copy p "[EMAIL_ADDRESS][DOMAIN_NAME]"
click at [760, 52] on link "Calendar" at bounding box center [765, 43] width 78 height 60
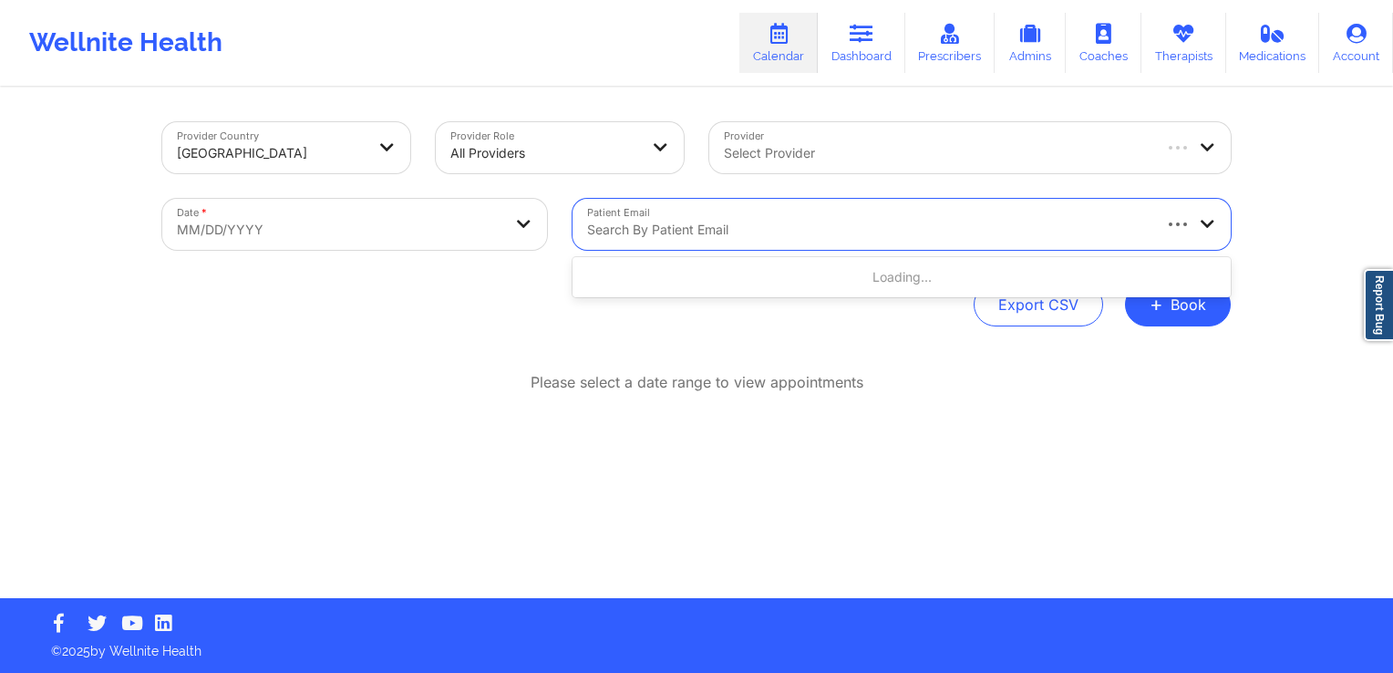
click at [708, 224] on div at bounding box center [868, 230] width 562 height 22
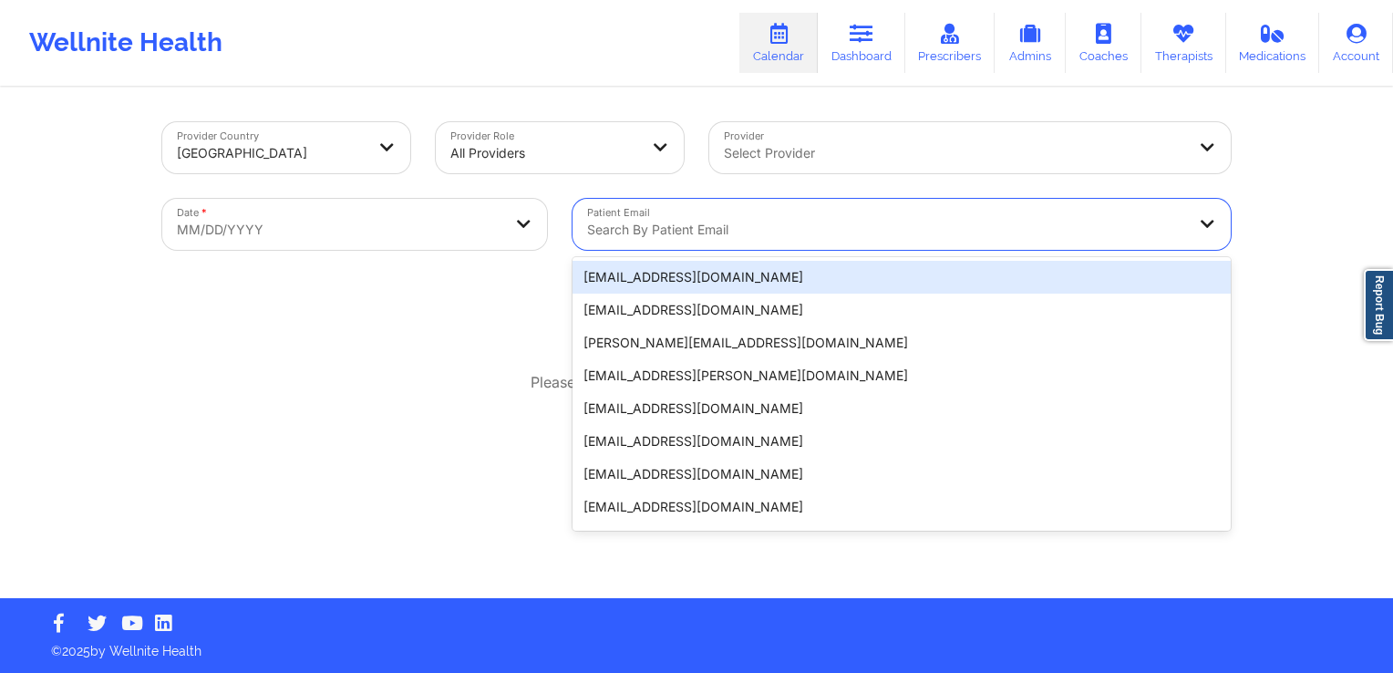
paste input "[EMAIL_ADDRESS][DOMAIN_NAME]"
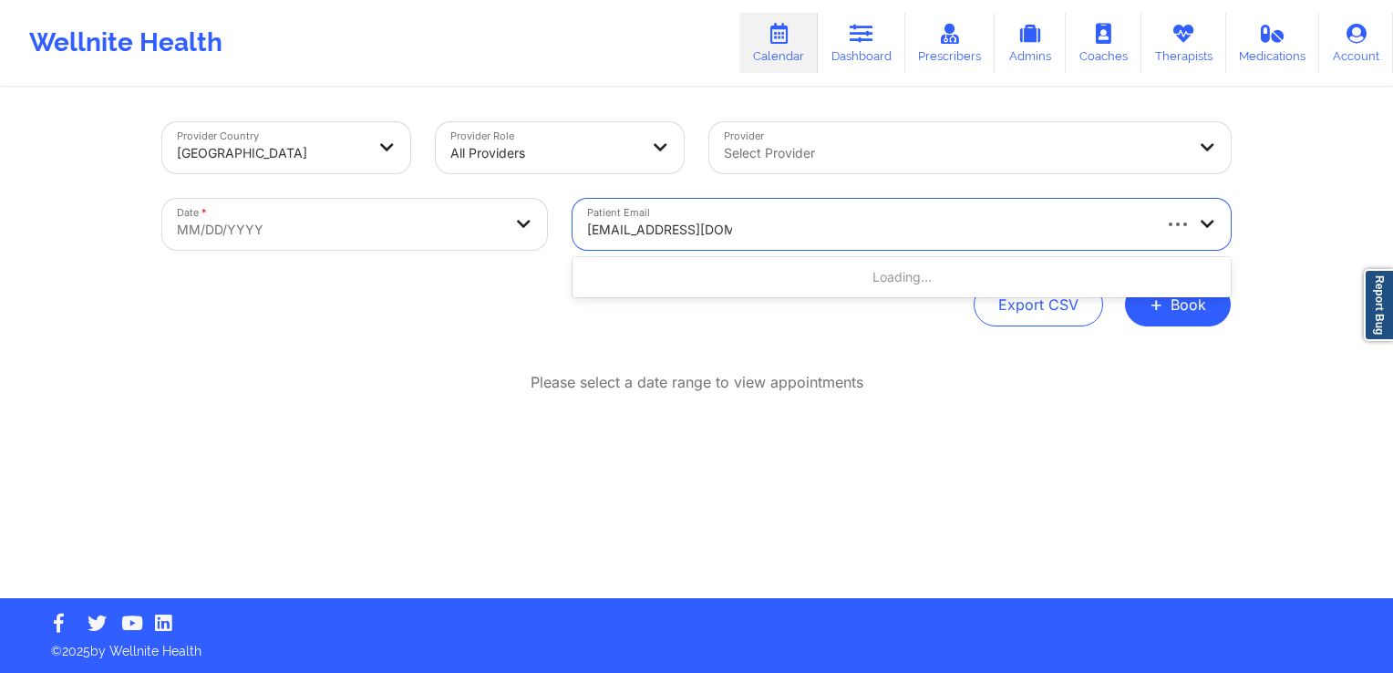
type input "[EMAIL_ADDRESS][DOMAIN_NAME]"
select select "2025-8"
select select "2025-9"
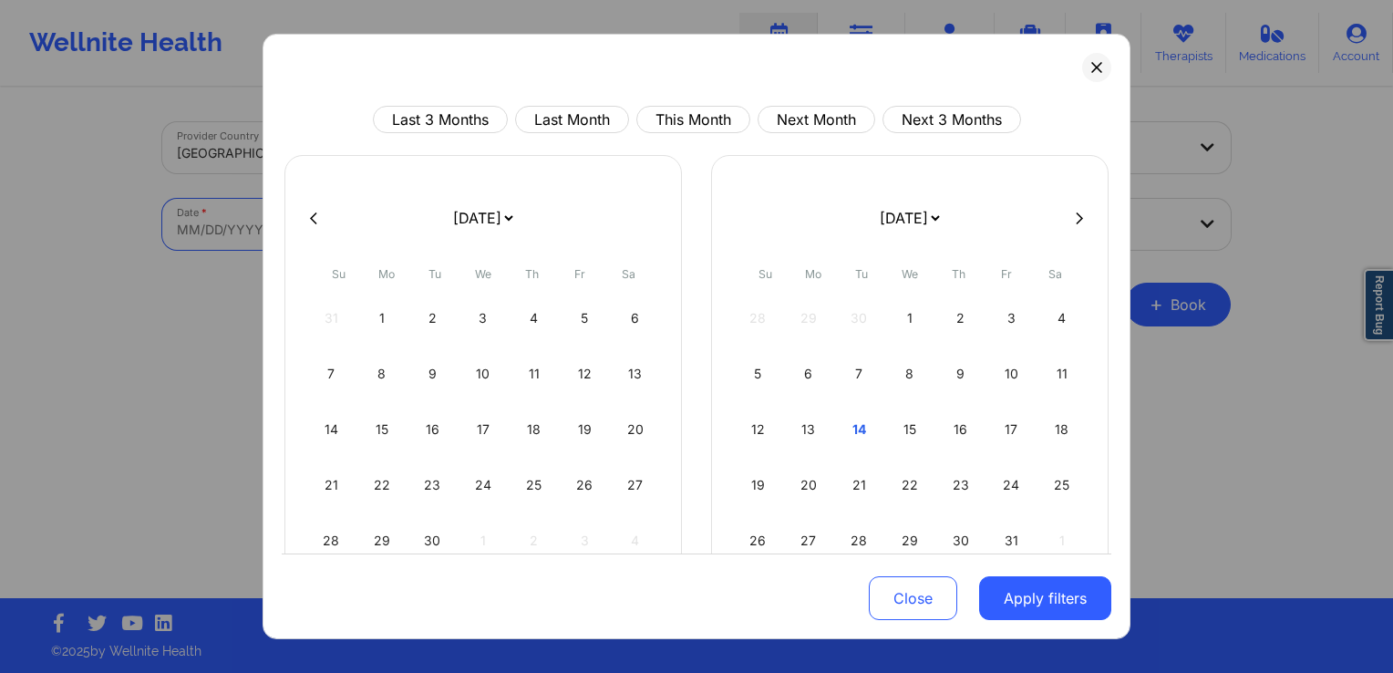
click at [420, 235] on body "Wellnite Health Calendar Dashboard Prescribers Admins Coaches Therapists Medica…" at bounding box center [696, 336] width 1393 height 673
click at [426, 432] on div "16" at bounding box center [432, 429] width 47 height 51
select select "2025-8"
select select "2025-9"
select select "2025-8"
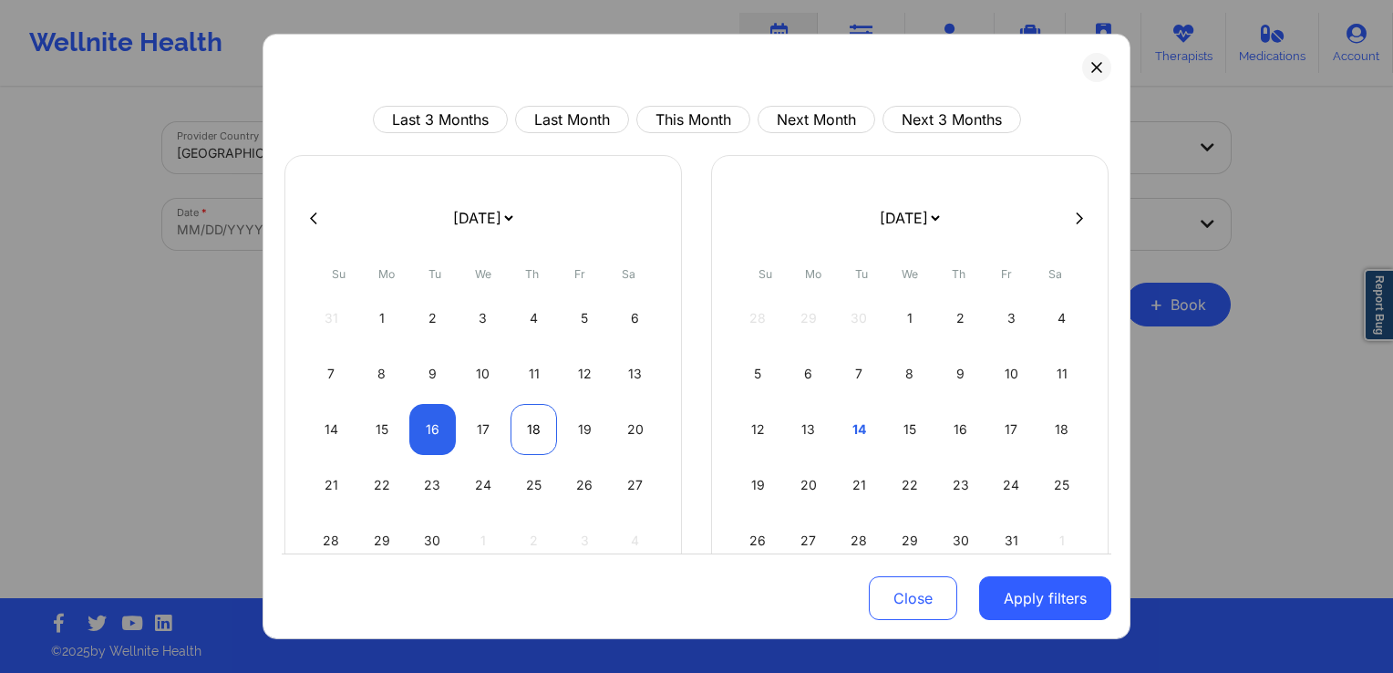
select select "2025-9"
select select "2025-8"
select select "2025-9"
select select "2025-8"
select select "2025-9"
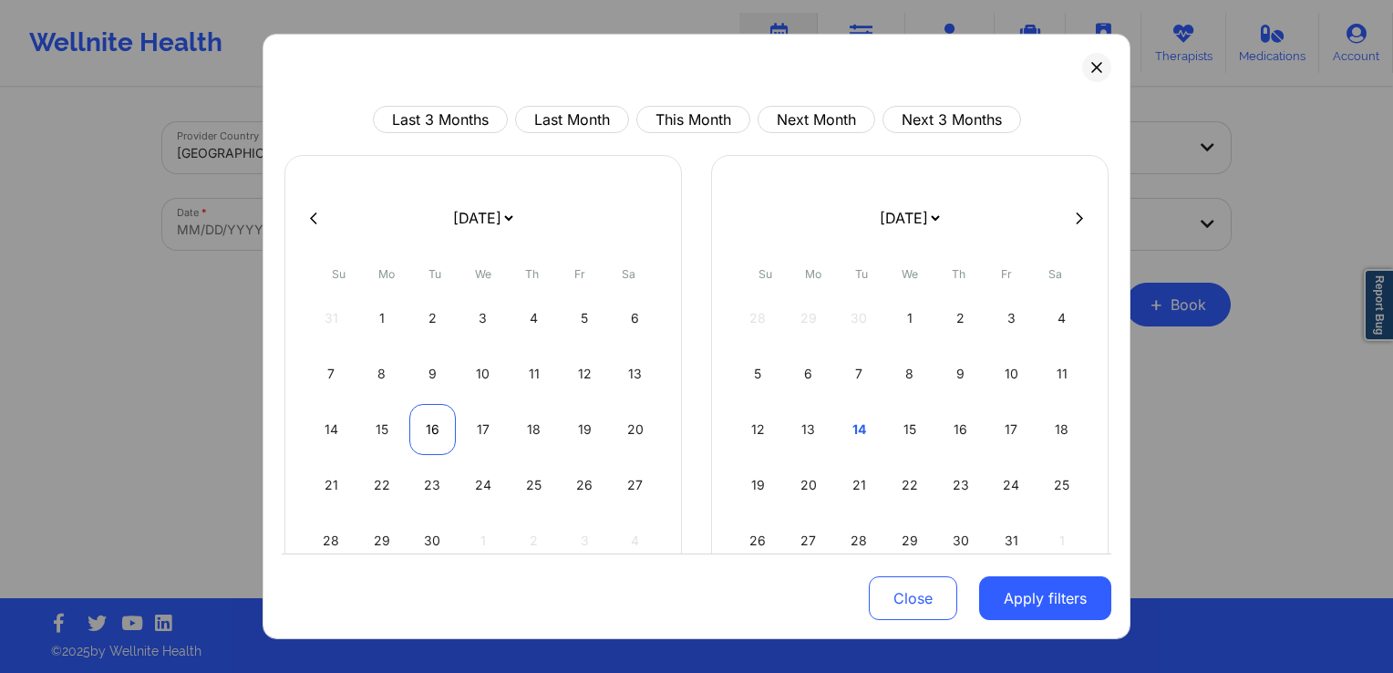
click at [446, 439] on div "16" at bounding box center [432, 429] width 47 height 51
select select "2025-8"
select select "2025-9"
click at [1010, 594] on button "Apply filters" at bounding box center [1045, 598] width 132 height 44
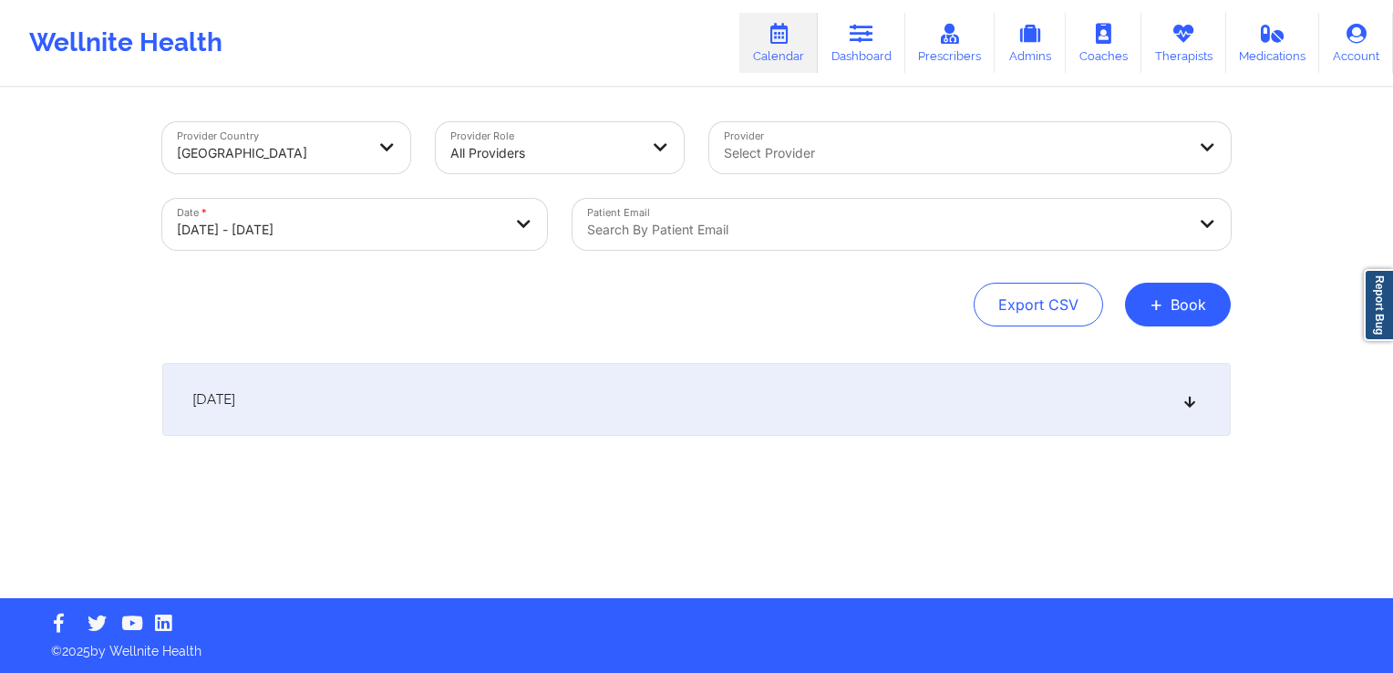
click at [627, 421] on div "[DATE]" at bounding box center [696, 399] width 1069 height 73
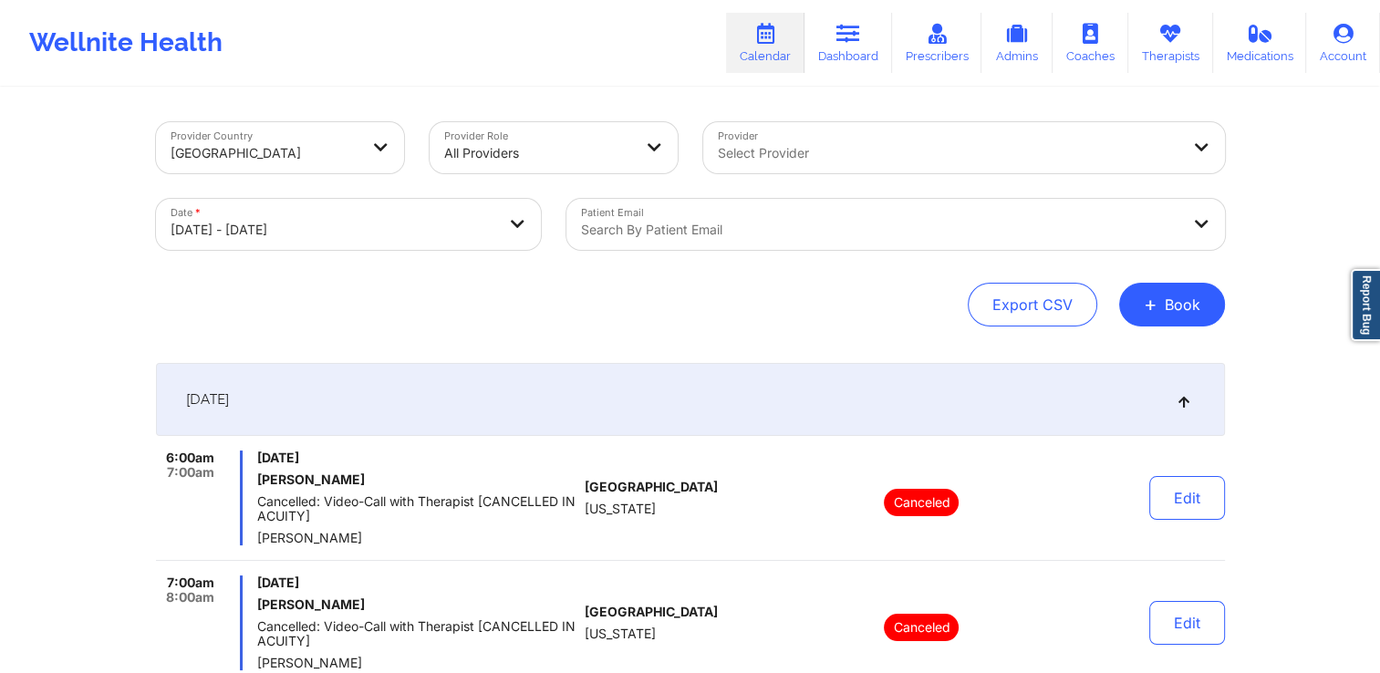
click at [680, 229] on div at bounding box center [880, 230] width 598 height 22
paste input "[EMAIL_ADDRESS][DOMAIN_NAME]"
type input "[EMAIL_ADDRESS][DOMAIN_NAME]"
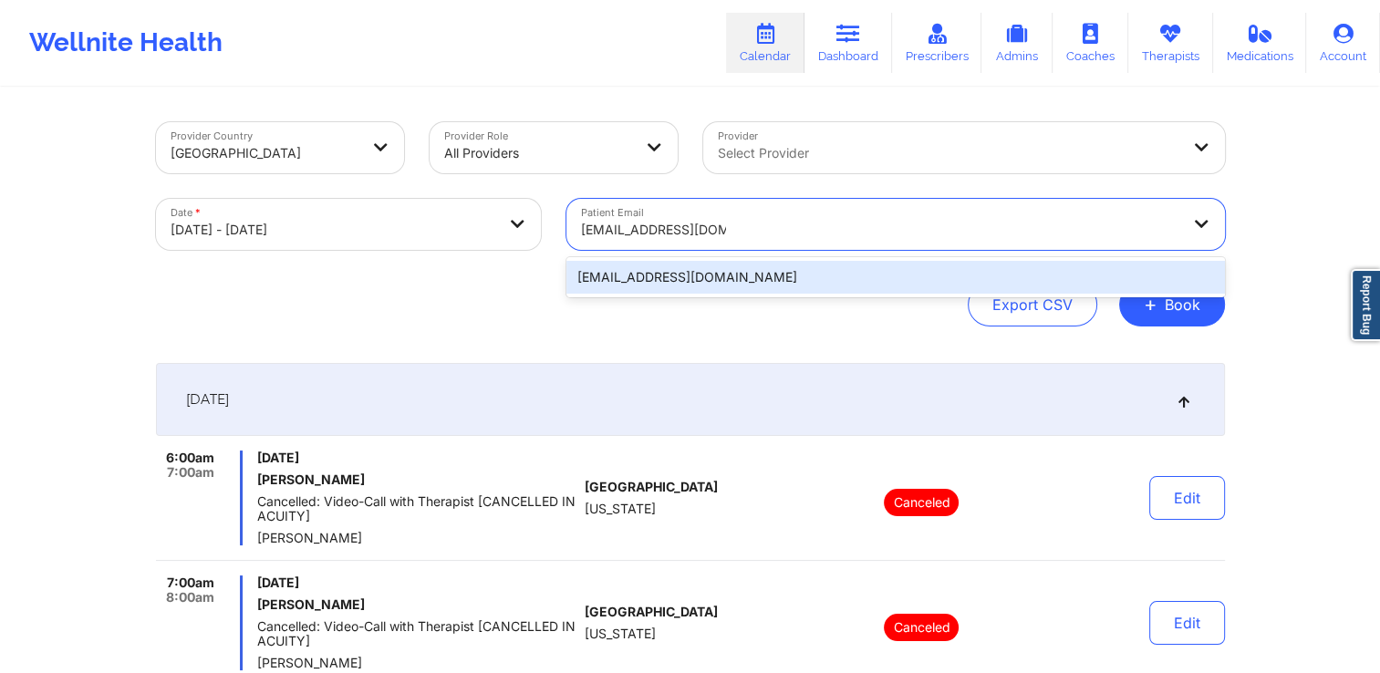
click at [815, 274] on div "[EMAIL_ADDRESS][DOMAIN_NAME]" at bounding box center [895, 277] width 658 height 33
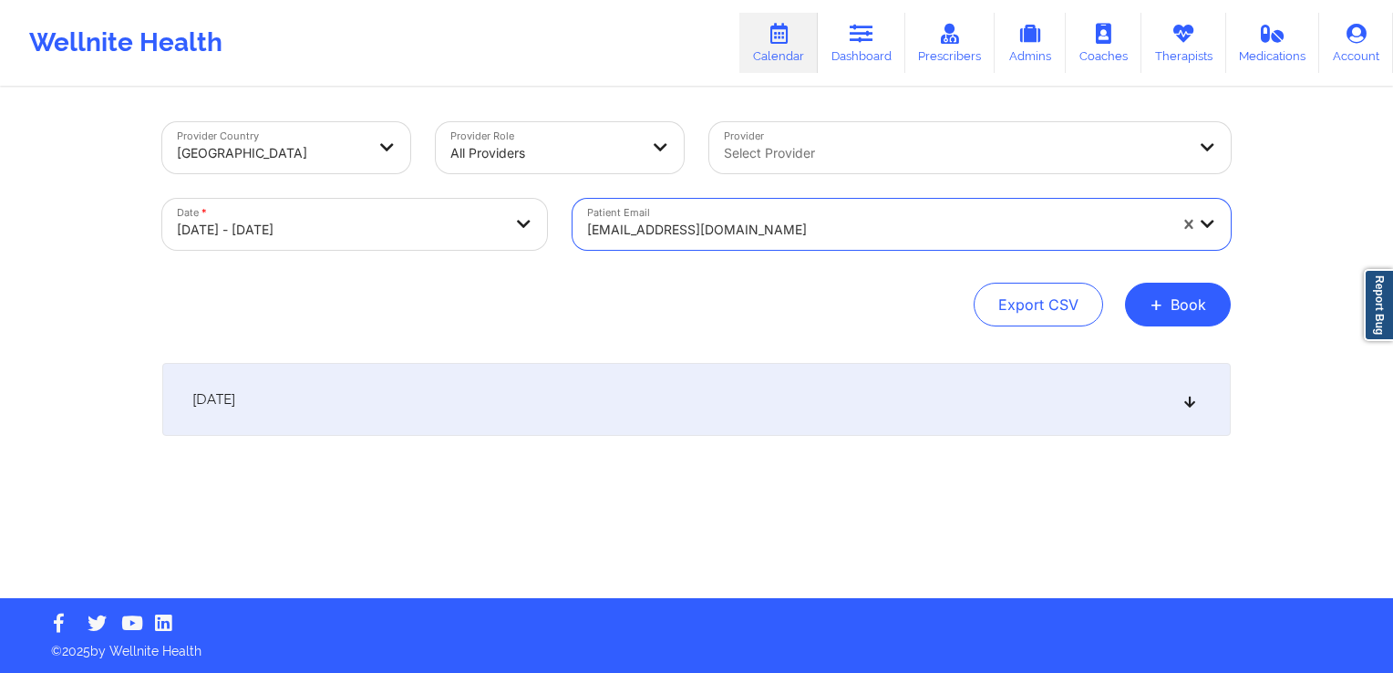
click at [593, 421] on div "[DATE]" at bounding box center [696, 399] width 1069 height 73
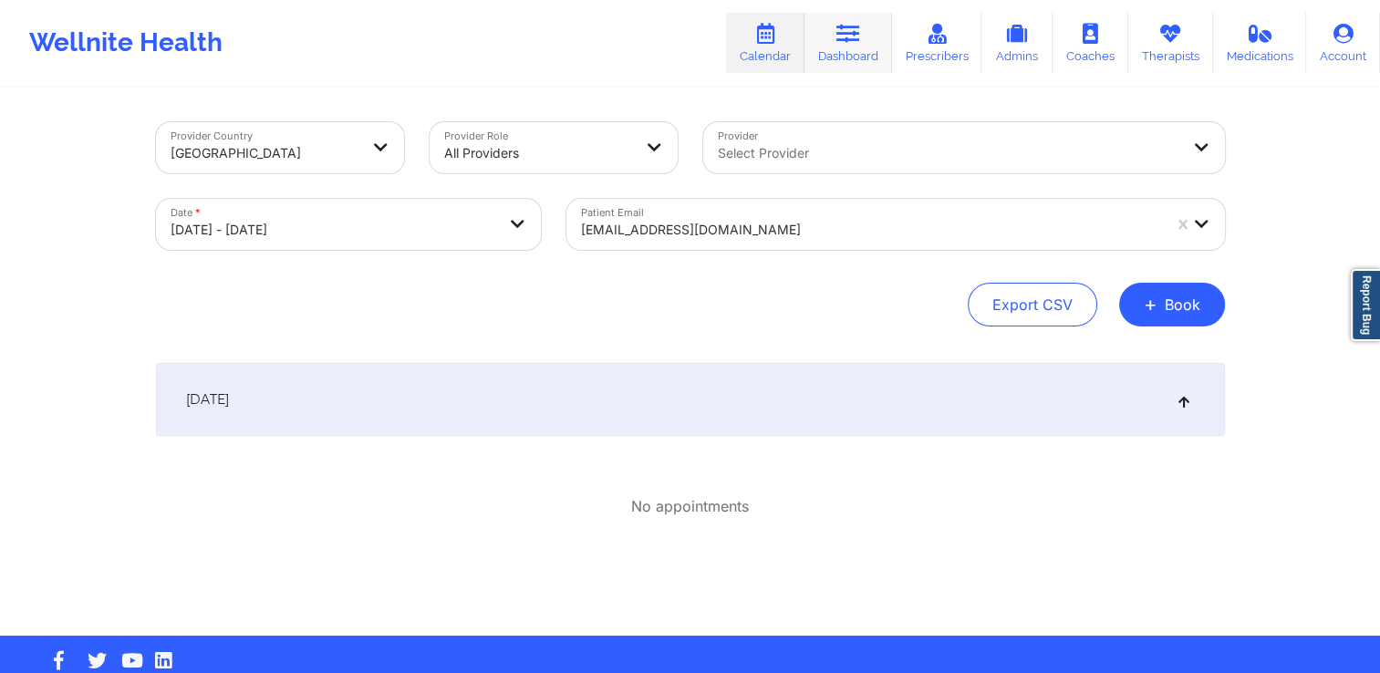
click at [851, 57] on link "Dashboard" at bounding box center [848, 43] width 88 height 60
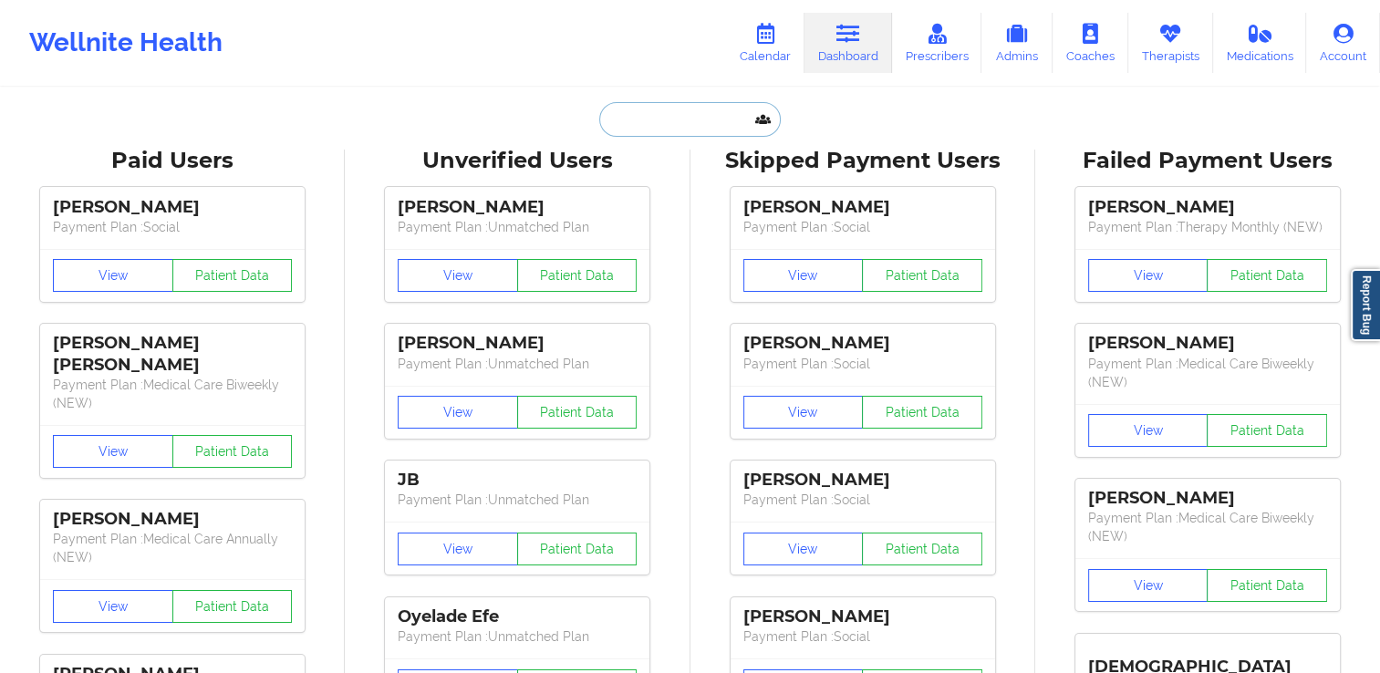
click at [698, 118] on input "text" at bounding box center [689, 119] width 181 height 35
paste input "[EMAIL_ADDRESS][DOMAIN_NAME]"
type input "[EMAIL_ADDRESS][DOMAIN_NAME]"
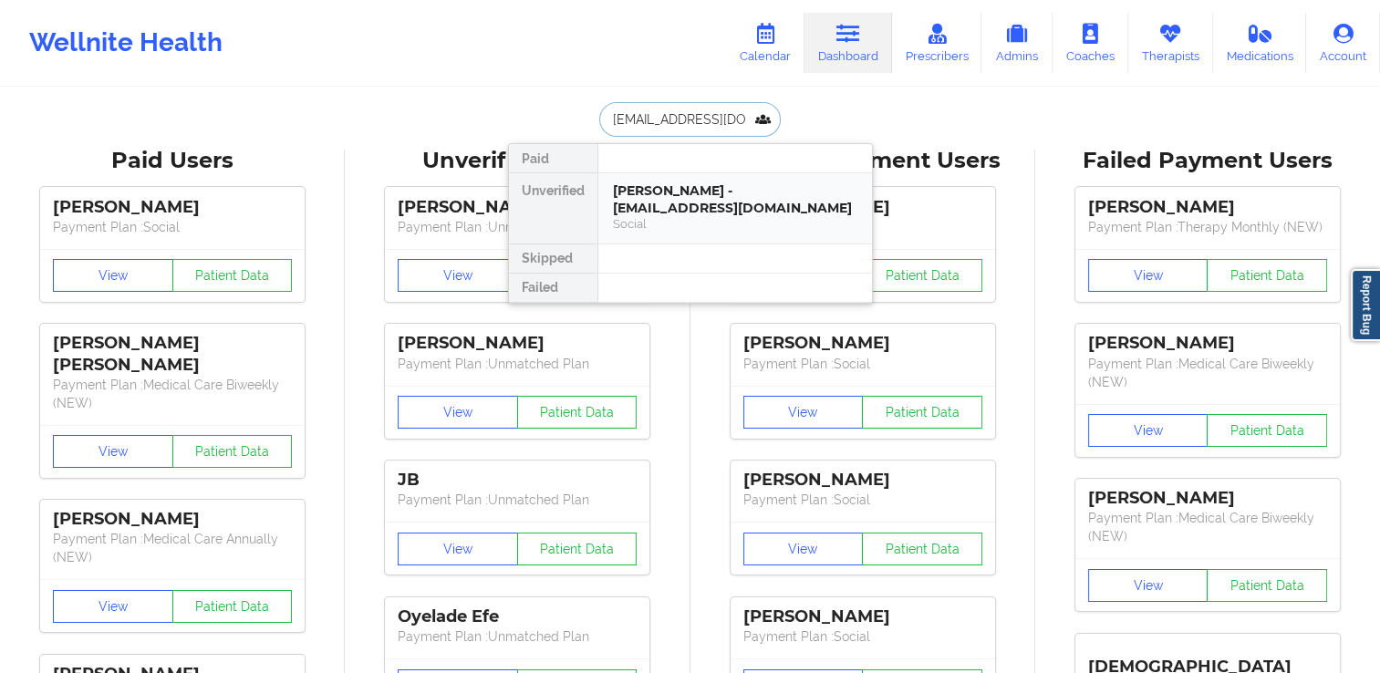
click at [690, 210] on div "[PERSON_NAME] - [EMAIL_ADDRESS][DOMAIN_NAME]" at bounding box center [735, 199] width 244 height 34
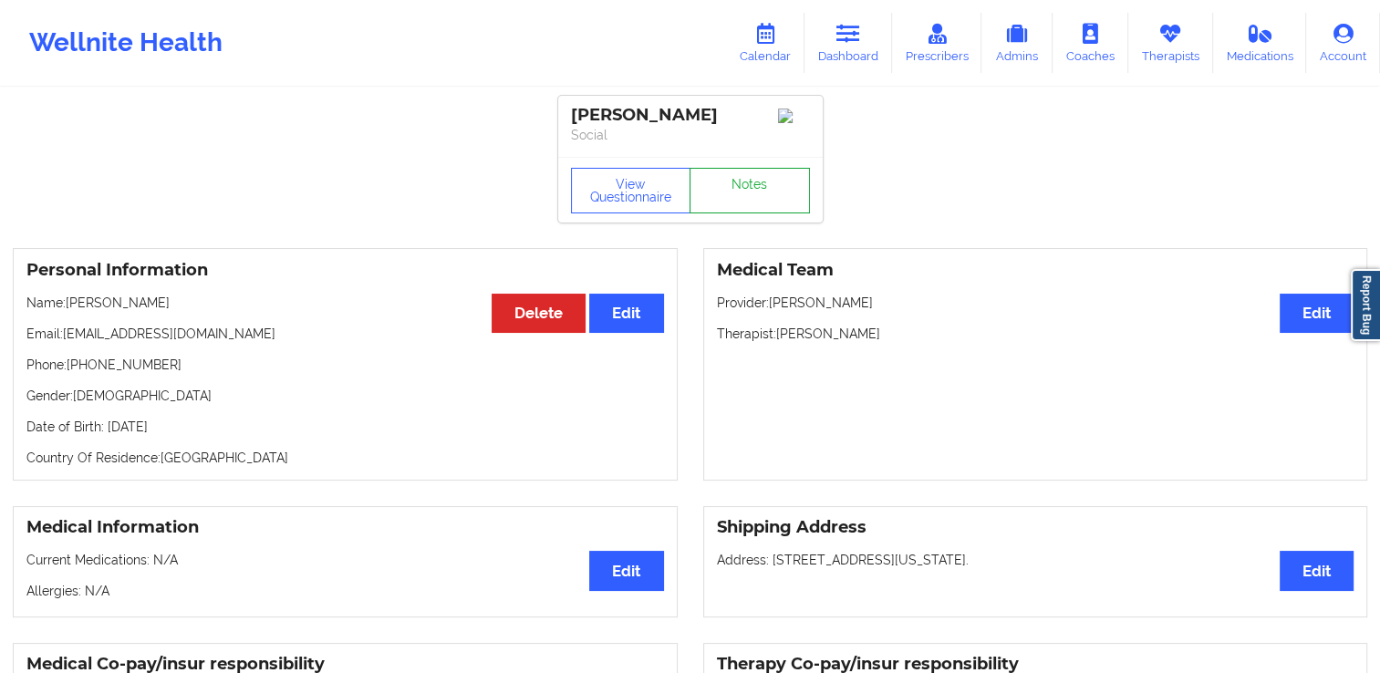
click at [750, 195] on link "Notes" at bounding box center [749, 191] width 120 height 46
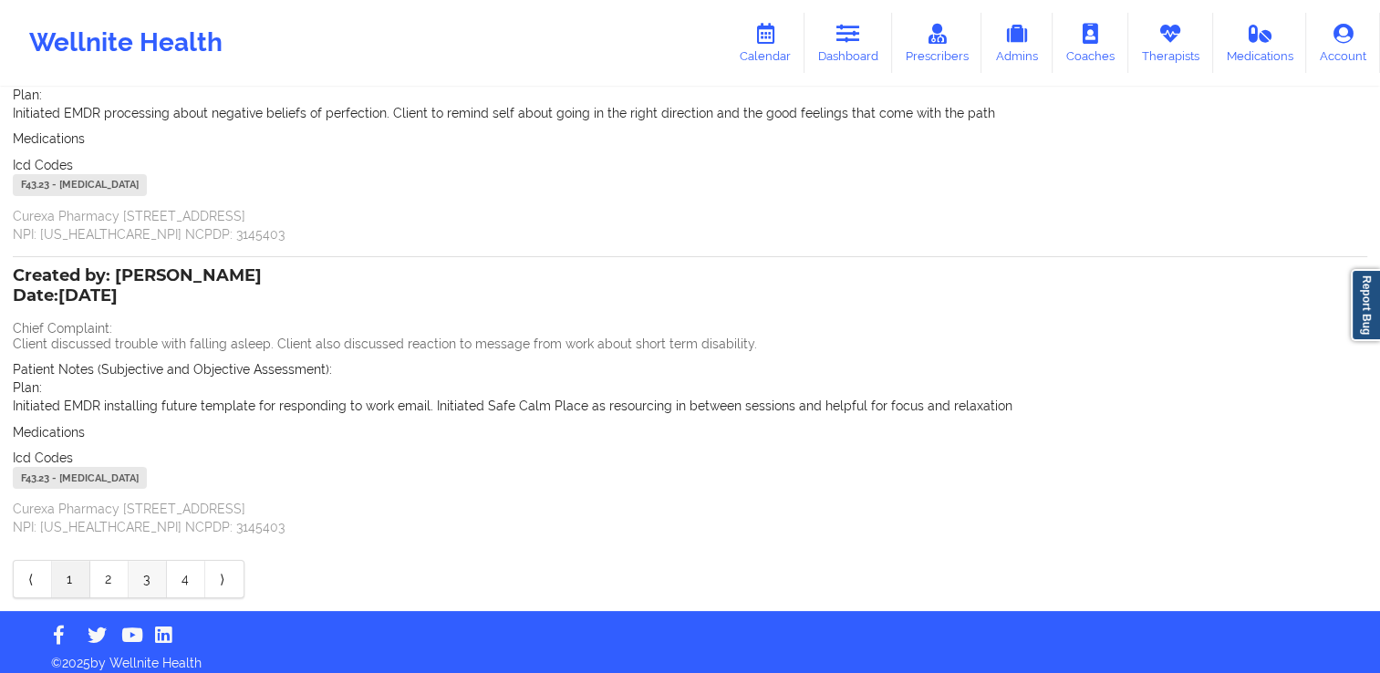
scroll to position [239, 0]
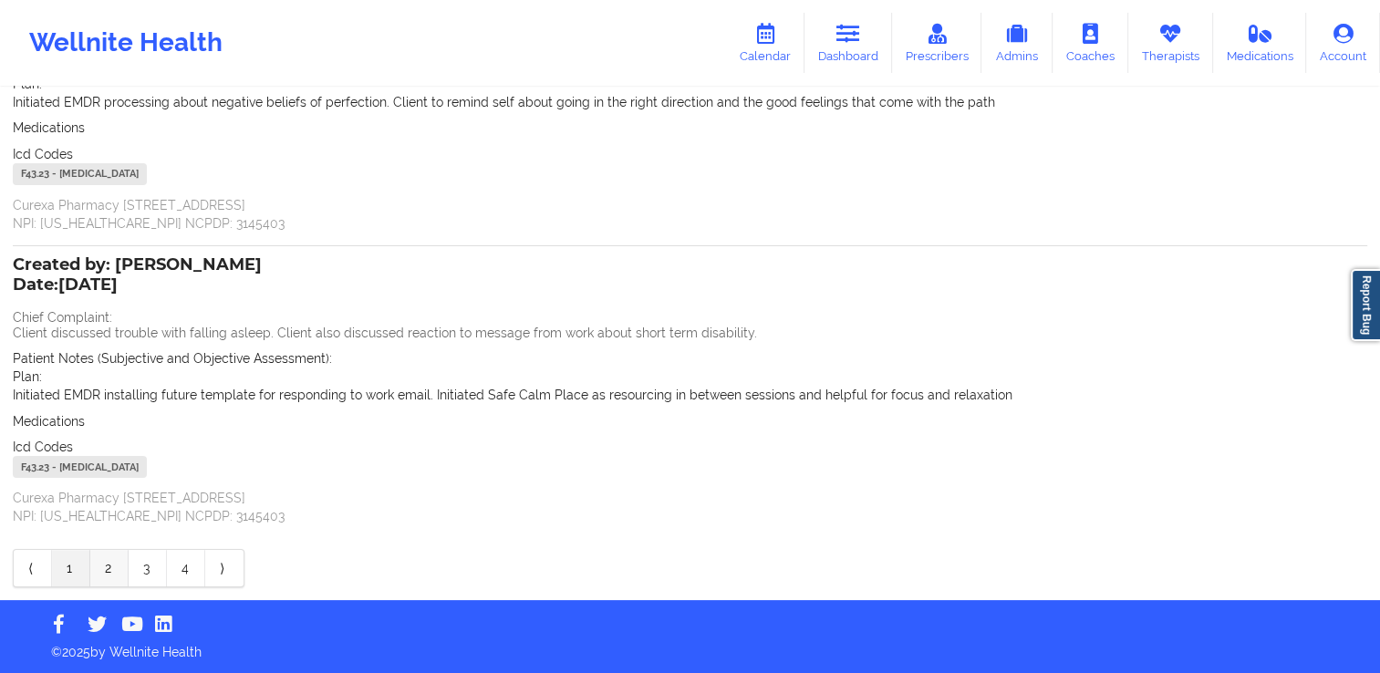
click at [124, 563] on link "2" at bounding box center [109, 568] width 38 height 36
